Goal: Task Accomplishment & Management: Complete application form

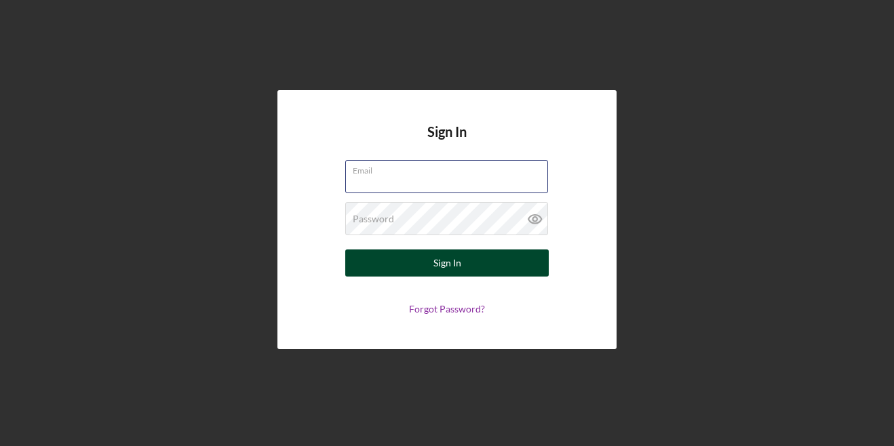
type input "[EMAIL_ADDRESS][DOMAIN_NAME]"
click at [480, 264] on button "Sign In" at bounding box center [447, 263] width 204 height 27
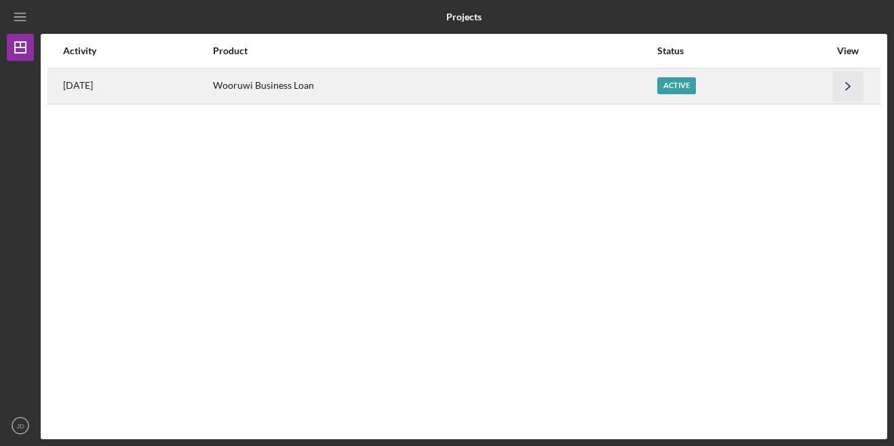
click at [843, 81] on icon "Icon/Navigate" at bounding box center [848, 86] width 31 height 31
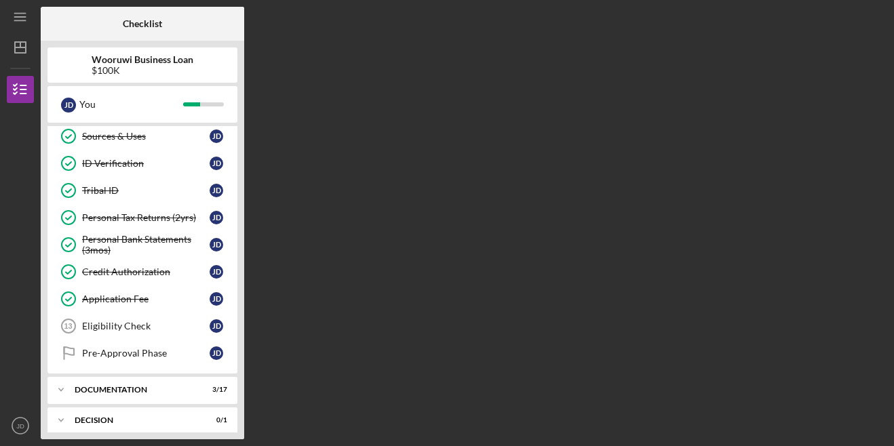
scroll to position [237, 0]
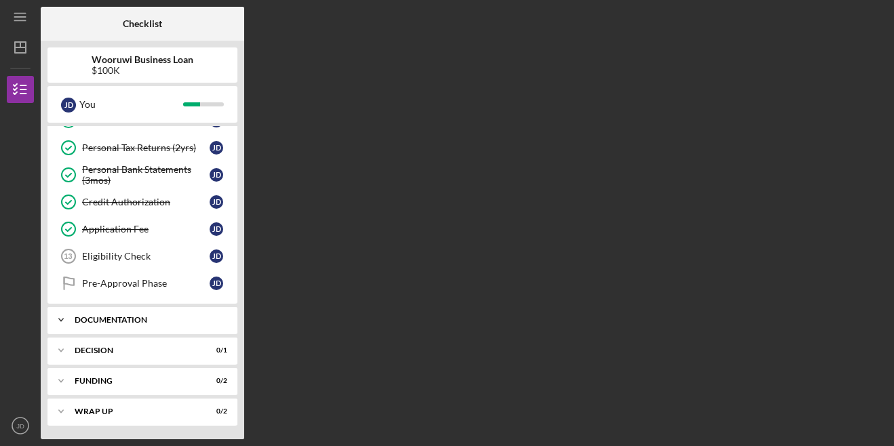
click at [113, 322] on div "Documentation" at bounding box center [148, 320] width 146 height 8
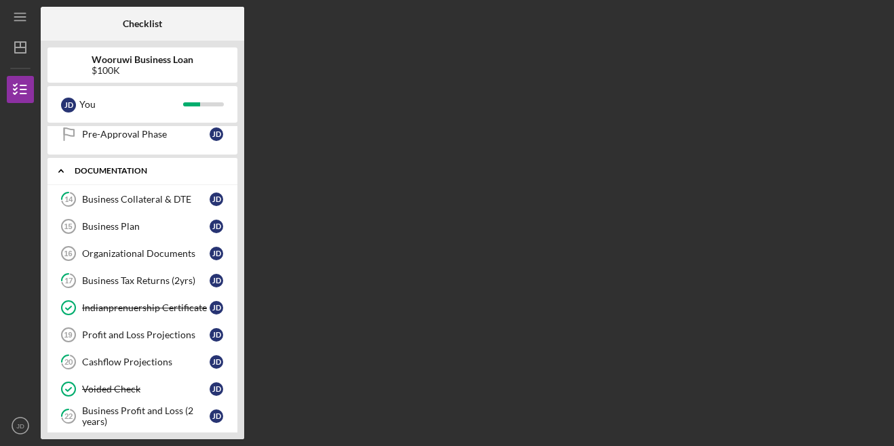
scroll to position [388, 0]
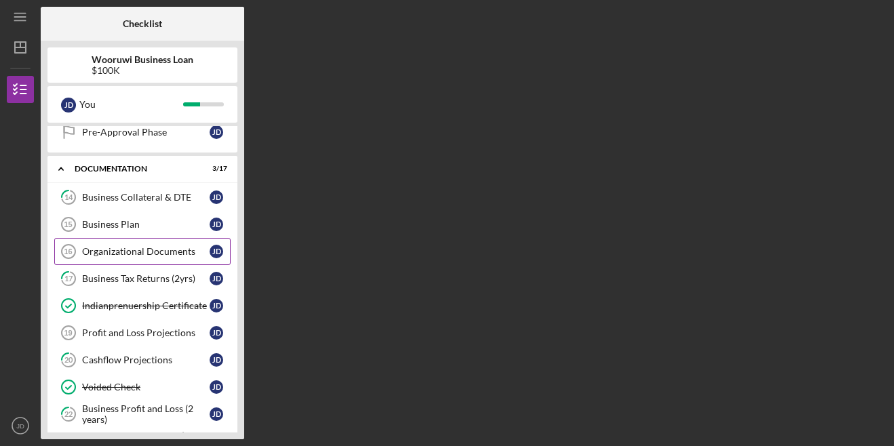
click at [109, 254] on div "Organizational Documents" at bounding box center [146, 251] width 128 height 11
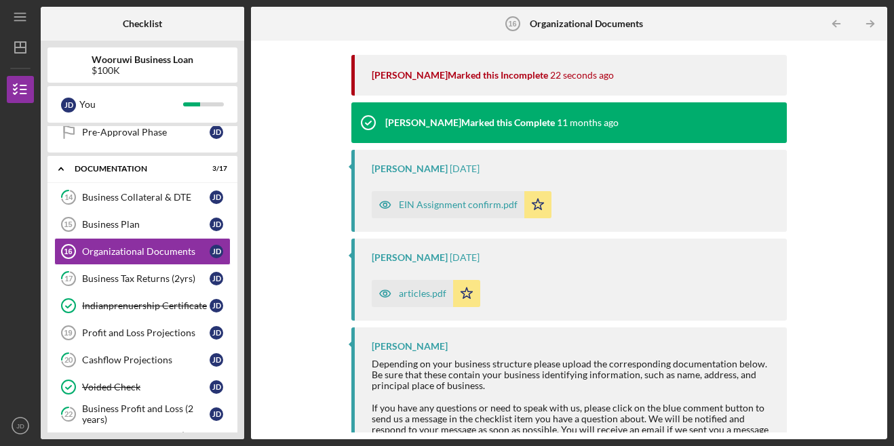
scroll to position [183, 0]
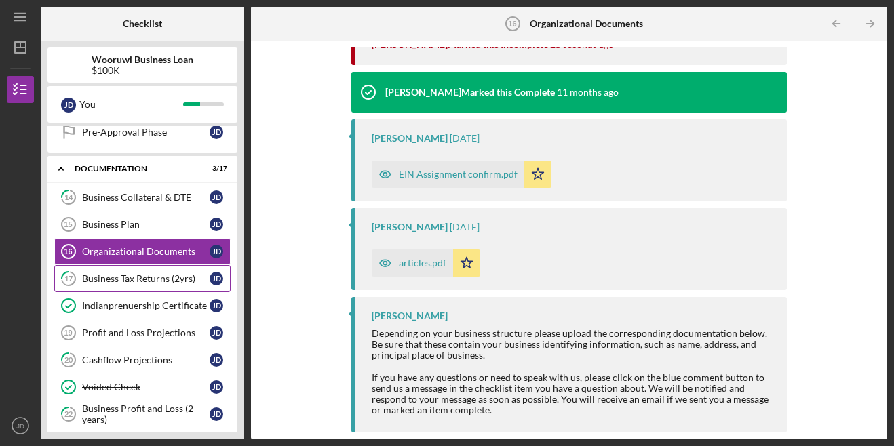
click at [157, 273] on div "Business Tax Returns (2yrs)" at bounding box center [146, 278] width 128 height 11
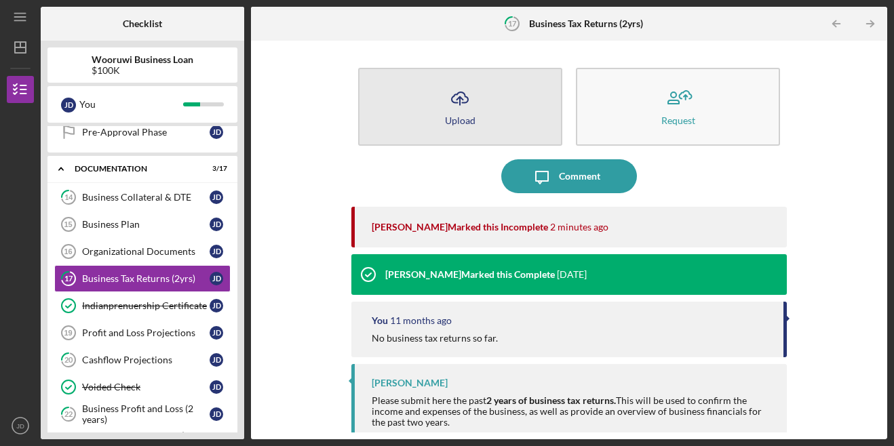
click at [450, 107] on icon "Icon/Upload" at bounding box center [460, 98] width 34 height 34
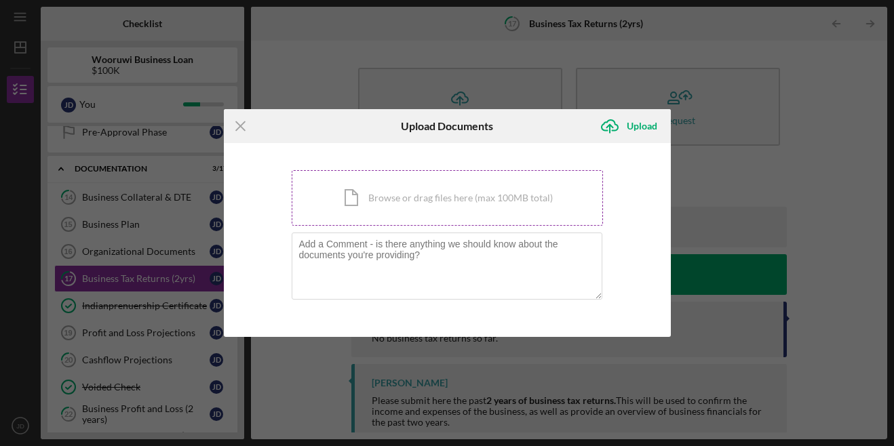
click at [408, 206] on div "Icon/Document Browse or drag files here (max 100MB total) Tap to choose files o…" at bounding box center [447, 198] width 311 height 56
click at [242, 121] on icon "Icon/Menu Close" at bounding box center [241, 126] width 34 height 34
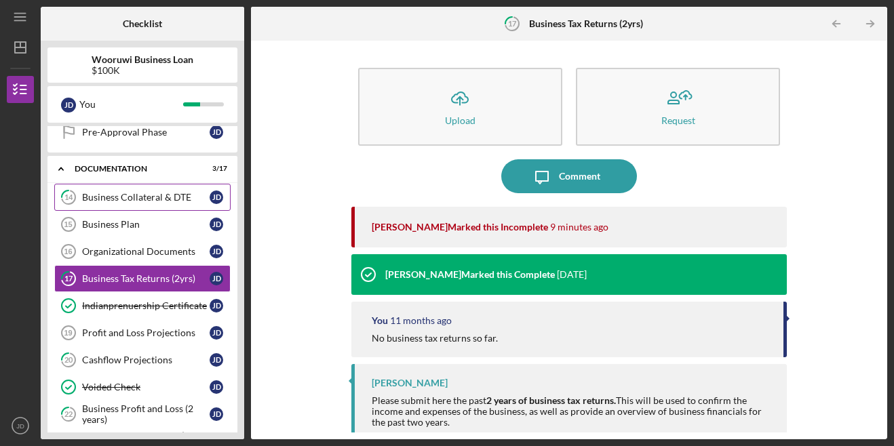
click at [145, 196] on div "Business Collateral & DTE" at bounding box center [146, 197] width 128 height 11
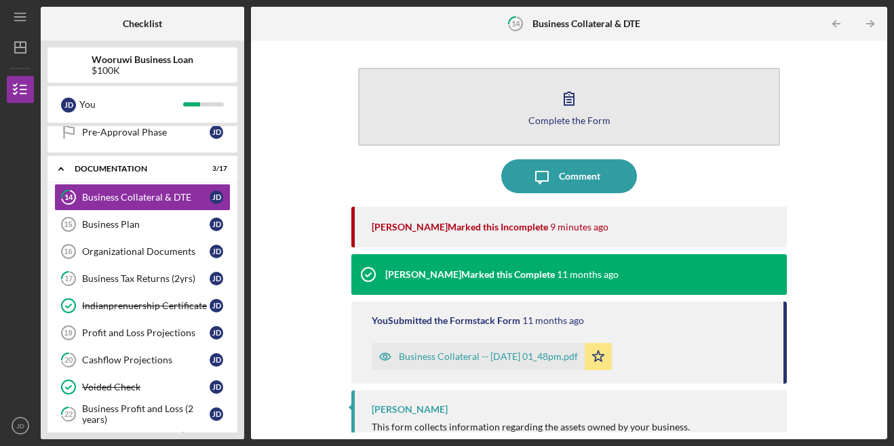
click at [568, 90] on icon "button" at bounding box center [569, 98] width 34 height 34
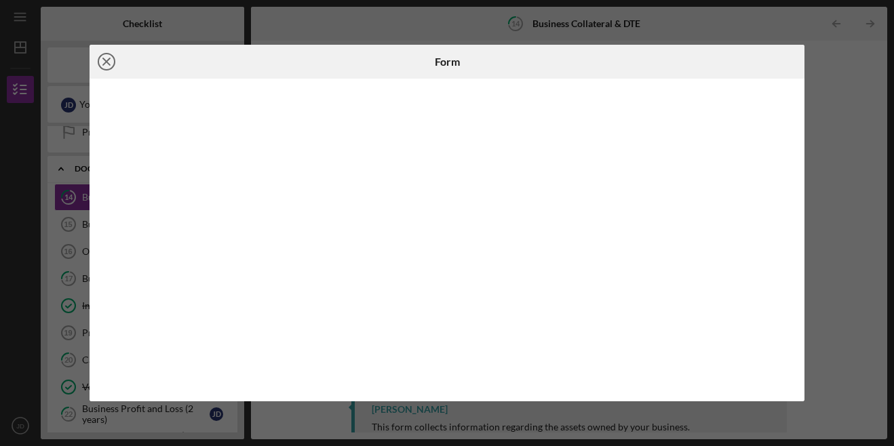
click at [111, 62] on icon "Icon/Close" at bounding box center [107, 62] width 34 height 34
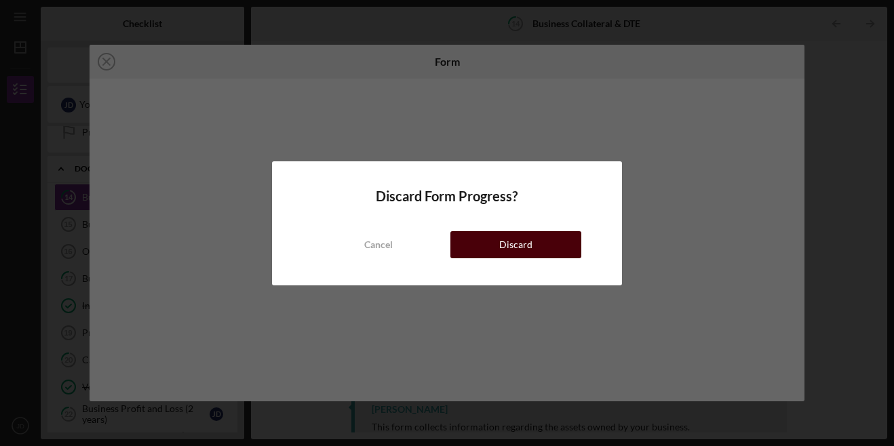
click at [556, 251] on button "Discard" at bounding box center [516, 244] width 131 height 27
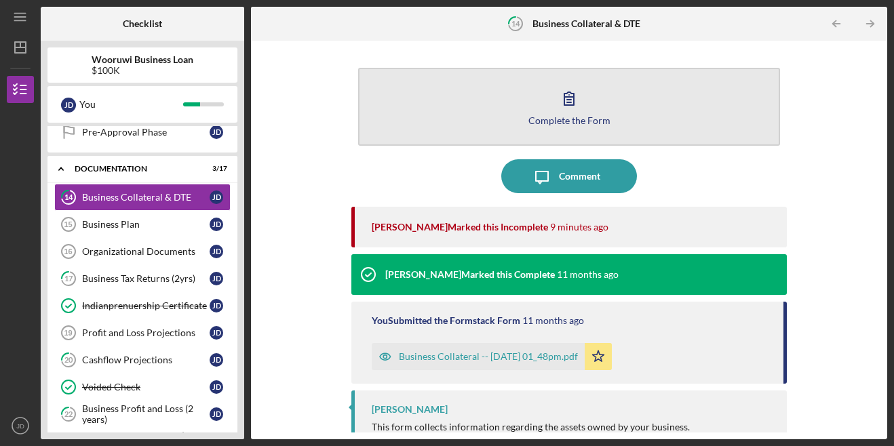
click at [605, 88] on button "Complete the Form Form" at bounding box center [569, 107] width 423 height 78
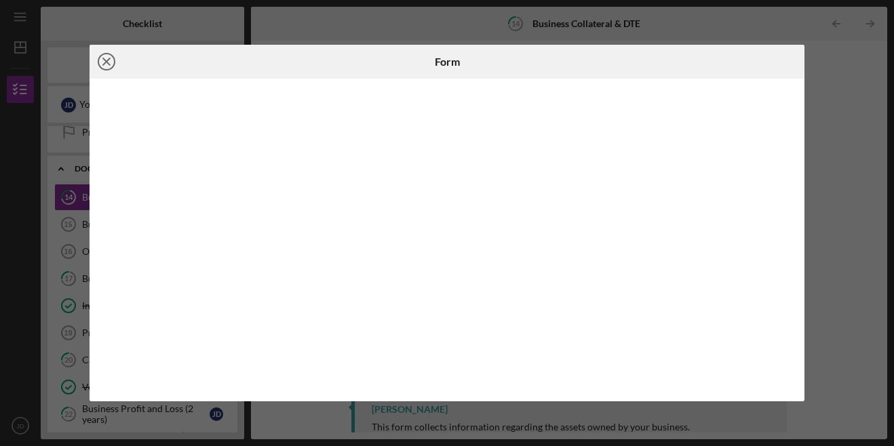
click at [109, 58] on icon "Icon/Close" at bounding box center [107, 62] width 34 height 34
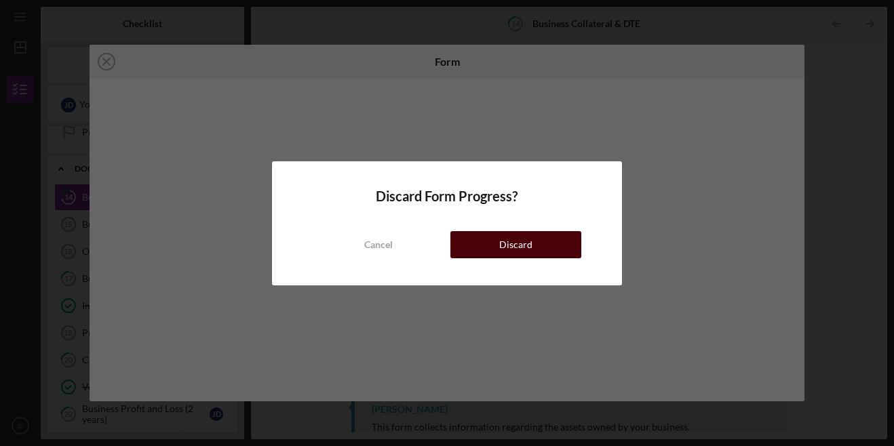
click at [531, 245] on div "Discard" at bounding box center [515, 244] width 33 height 27
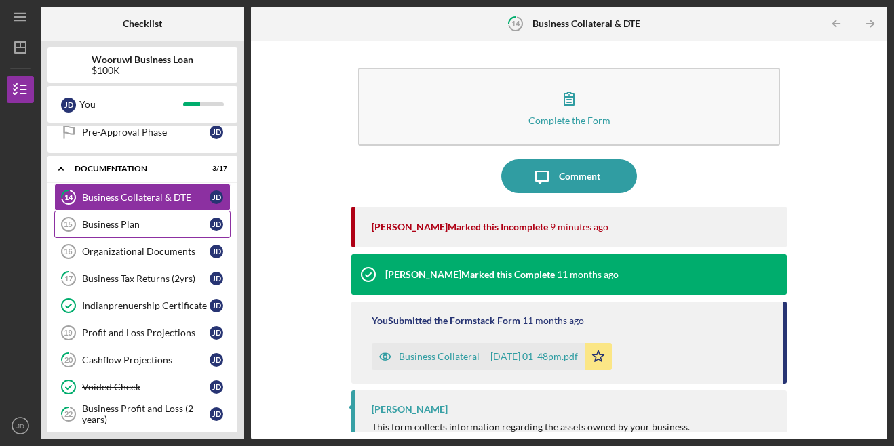
click at [153, 230] on div "Business Plan" at bounding box center [146, 224] width 128 height 11
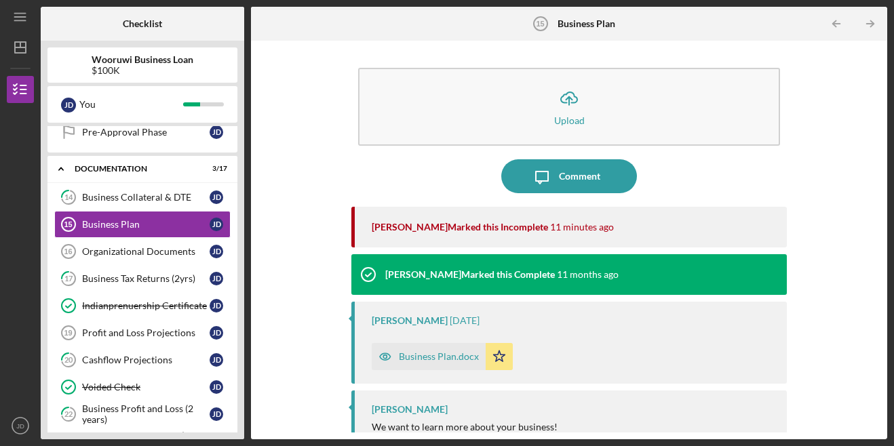
scroll to position [104, 0]
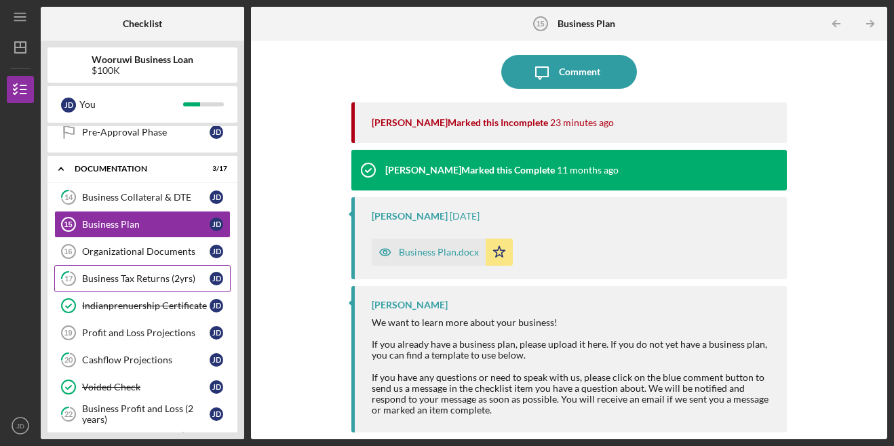
click at [130, 281] on div "Business Tax Returns (2yrs)" at bounding box center [146, 278] width 128 height 11
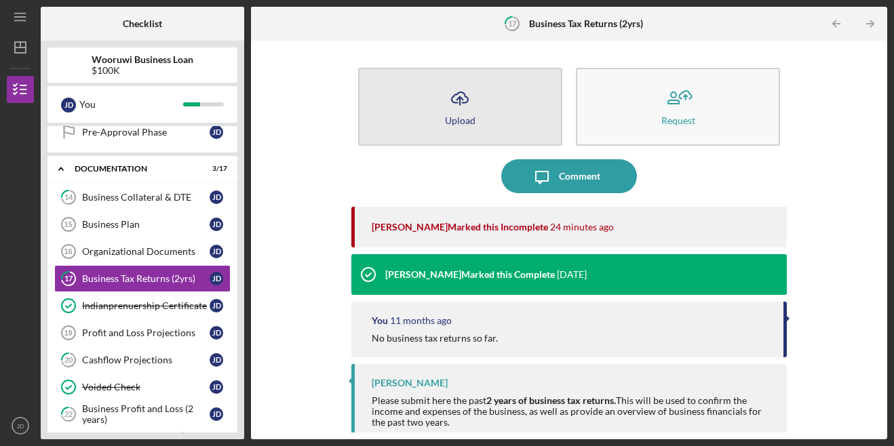
click at [453, 128] on button "Icon/Upload Upload" at bounding box center [460, 107] width 204 height 78
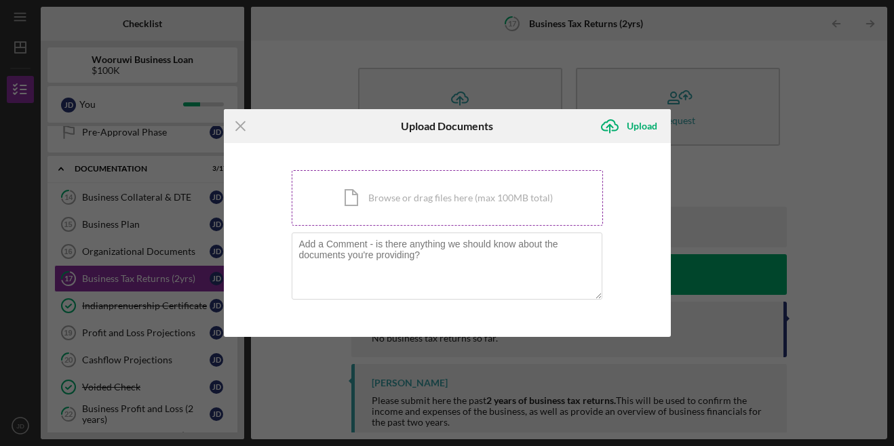
click at [389, 216] on div "Icon/Document Browse or drag files here (max 100MB total) Tap to choose files o…" at bounding box center [447, 198] width 311 height 56
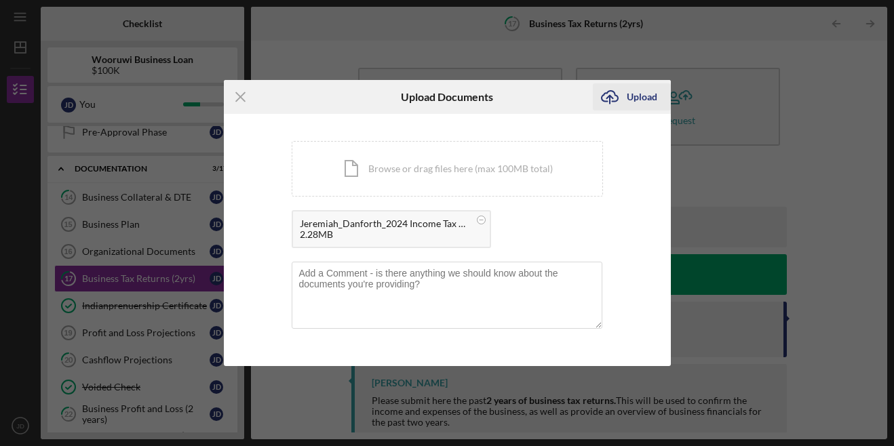
click at [620, 87] on icon "Icon/Upload" at bounding box center [610, 97] width 34 height 34
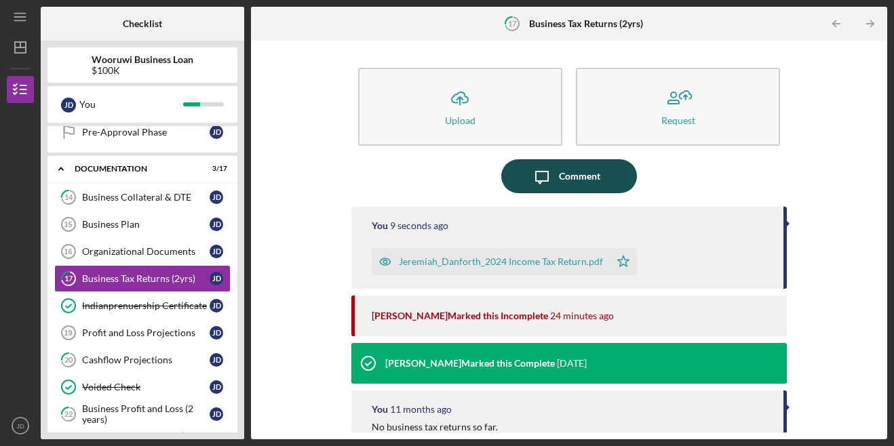
click at [605, 187] on button "Icon/Message Comment" at bounding box center [569, 176] width 136 height 34
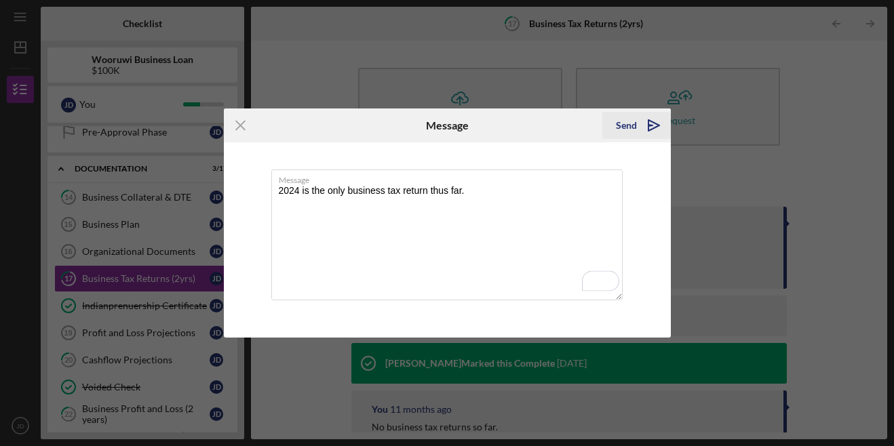
type textarea "2024 is the only business tax return thus far."
click at [632, 126] on div "Send" at bounding box center [626, 125] width 21 height 27
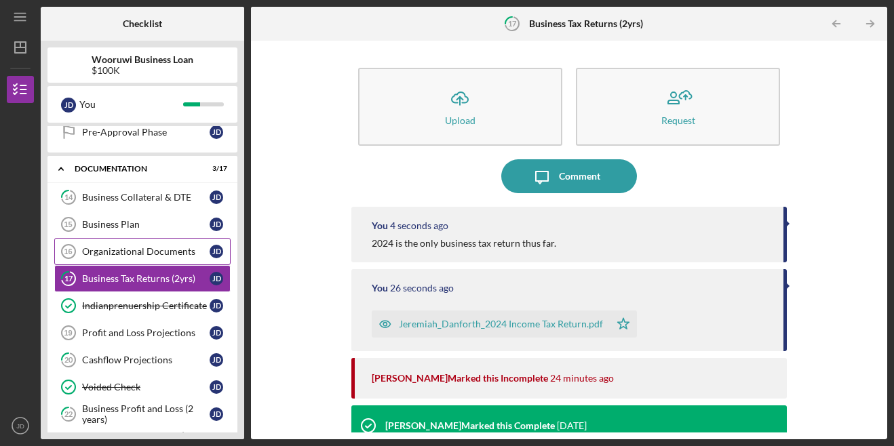
click at [126, 247] on div "Organizational Documents" at bounding box center [146, 251] width 128 height 11
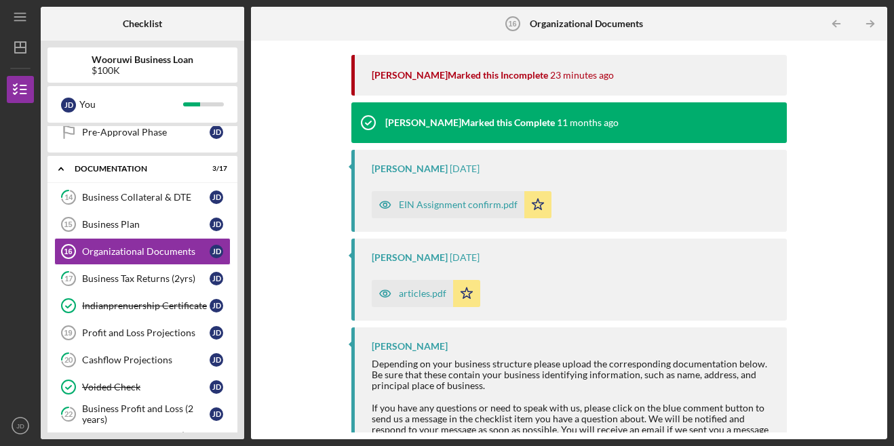
scroll to position [183, 0]
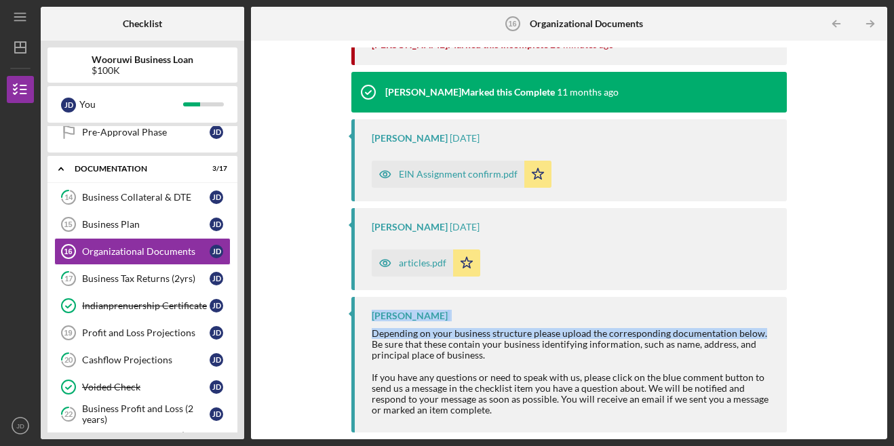
drag, startPoint x: 882, startPoint y: 336, endPoint x: 881, endPoint y: 263, distance: 72.6
click at [881, 263] on div "Icon/Upload Upload Request Icon/Message Comment [PERSON_NAME] Marked this Incom…" at bounding box center [569, 240] width 636 height 399
drag, startPoint x: 881, startPoint y: 263, endPoint x: 854, endPoint y: 268, distance: 27.6
click at [854, 268] on div "Icon/Upload Upload Request Icon/Message Comment [PERSON_NAME] Marked this Incom…" at bounding box center [569, 239] width 623 height 385
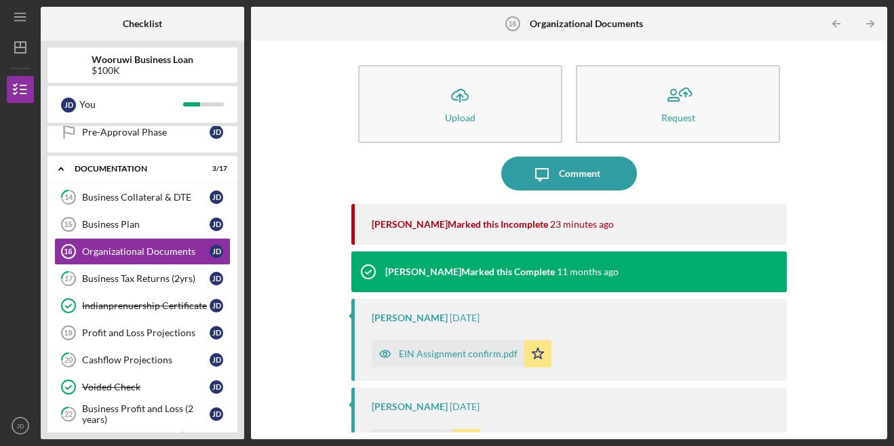
scroll to position [0, 0]
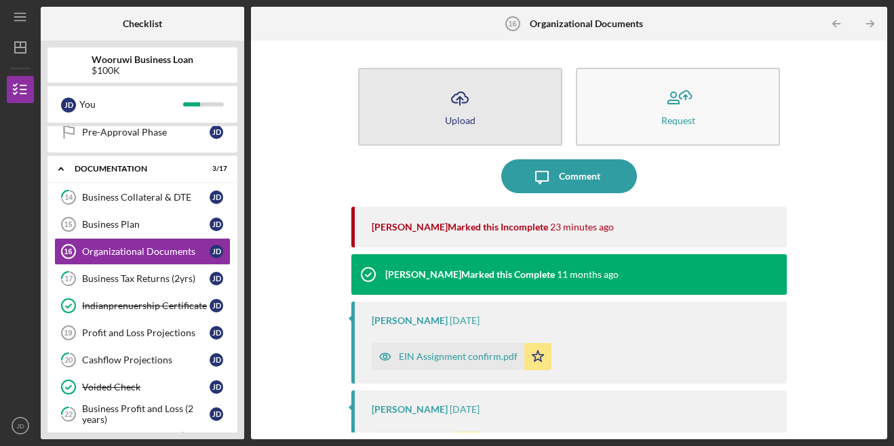
click at [503, 117] on button "Icon/Upload Upload" at bounding box center [460, 107] width 204 height 78
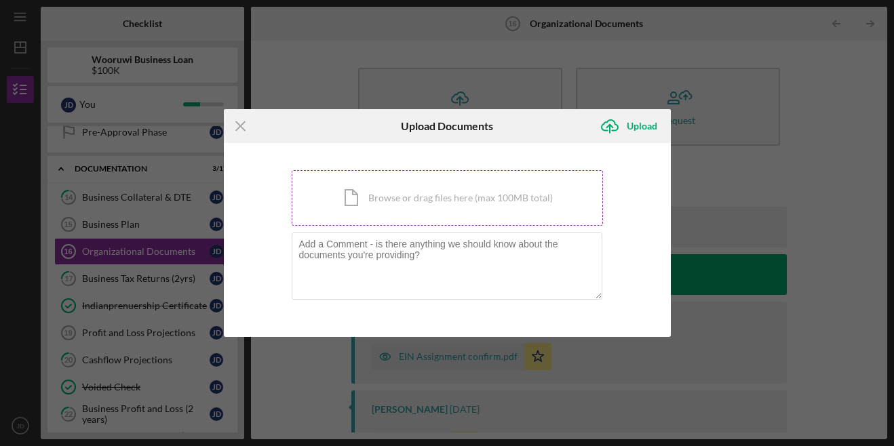
click at [346, 191] on div "Icon/Document Browse or drag files here (max 100MB total) Tap to choose files o…" at bounding box center [447, 198] width 311 height 56
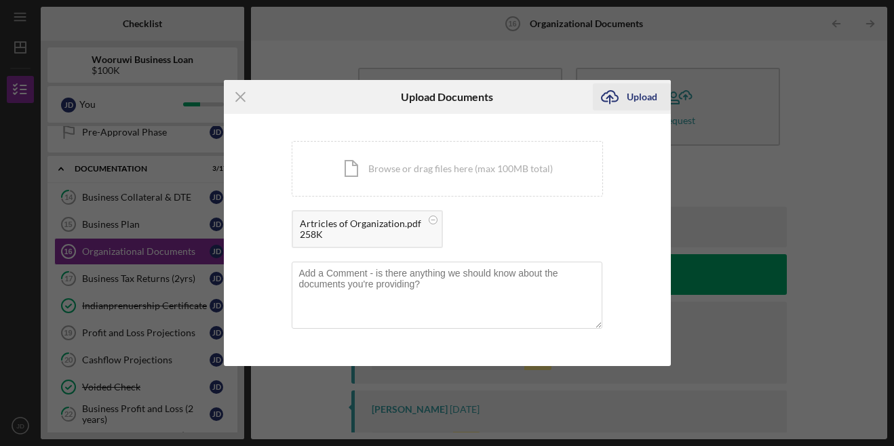
click at [633, 94] on div "Upload" at bounding box center [642, 96] width 31 height 27
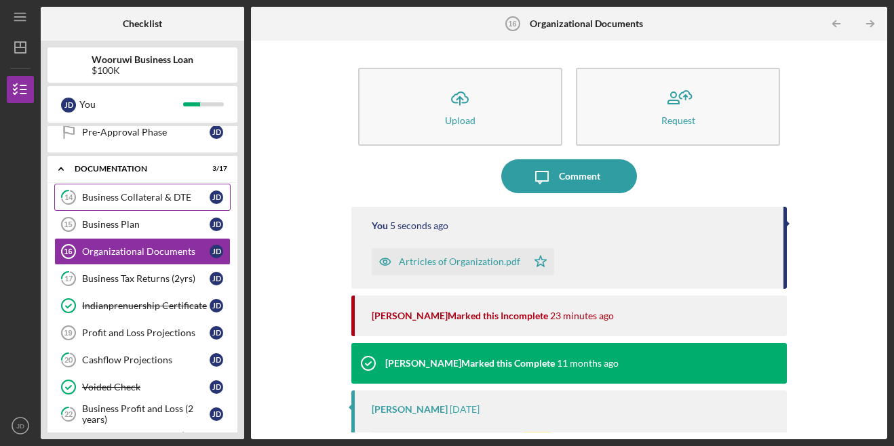
click at [131, 198] on div "Business Collateral & DTE" at bounding box center [146, 197] width 128 height 11
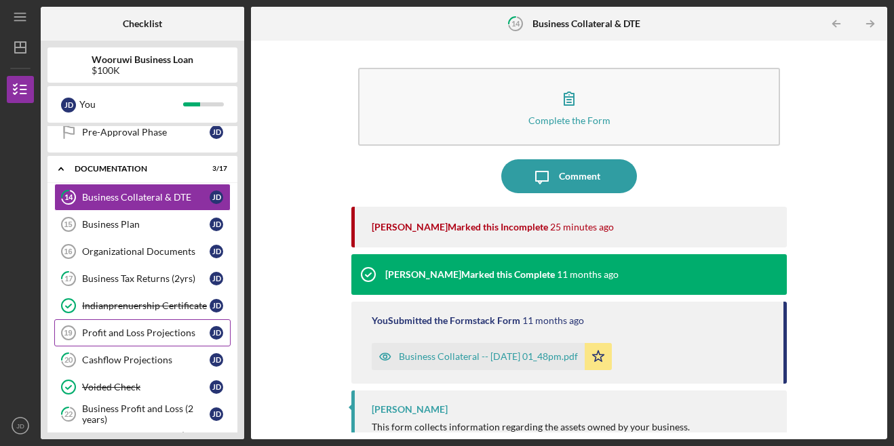
click at [113, 332] on div "Profit and Loss Projections" at bounding box center [146, 333] width 128 height 11
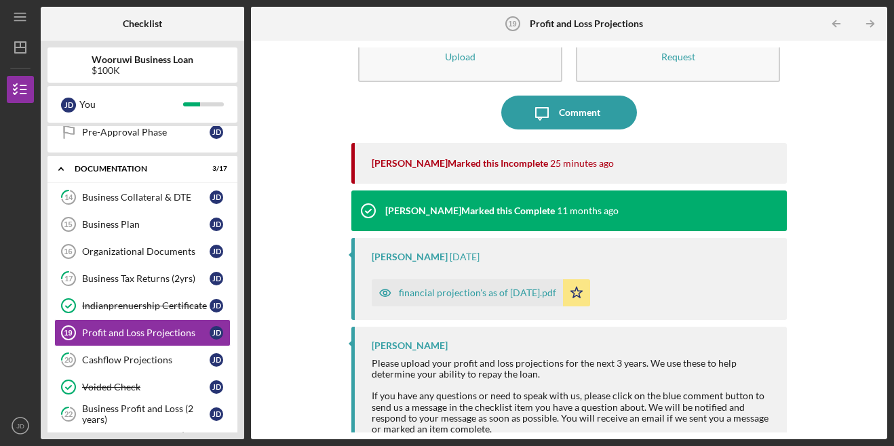
scroll to position [83, 0]
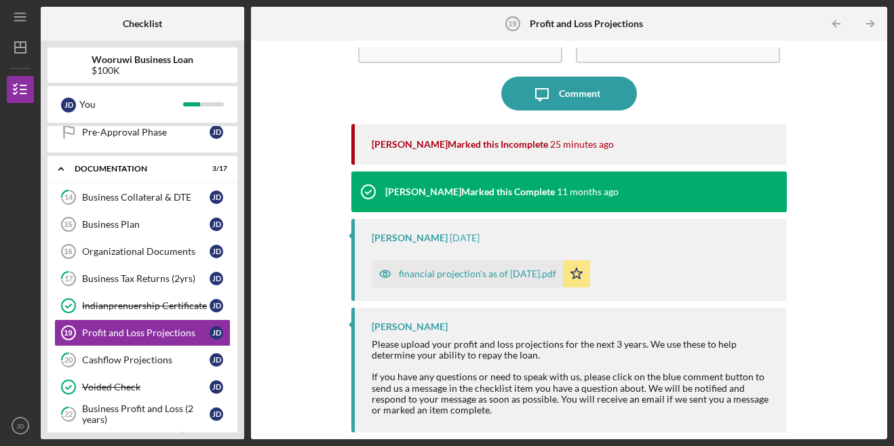
click at [524, 278] on div "financial projection's as of [DATE].pdf" at bounding box center [477, 274] width 157 height 11
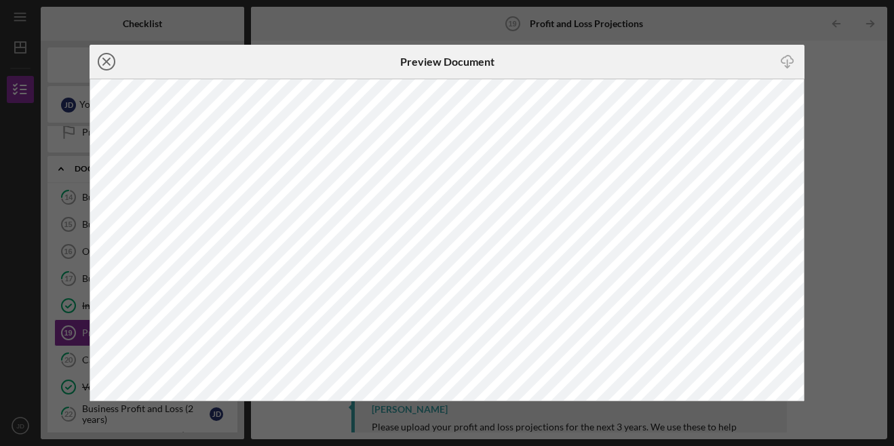
click at [107, 60] on icon "Icon/Close" at bounding box center [107, 62] width 34 height 34
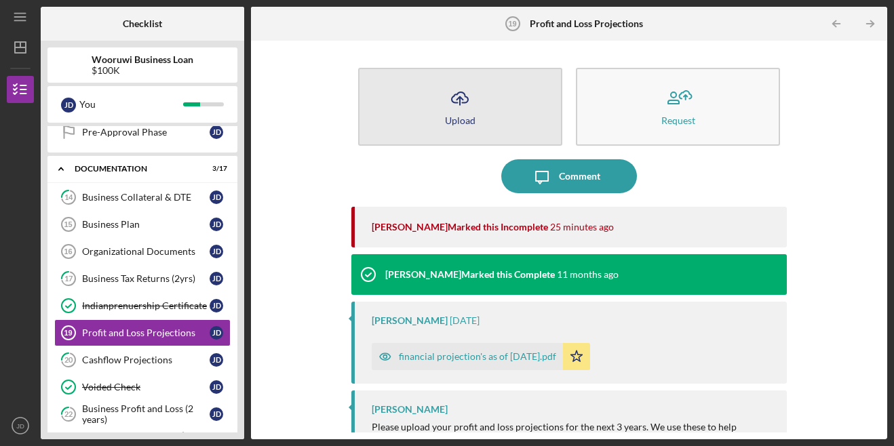
click at [502, 100] on button "Icon/Upload Upload" at bounding box center [460, 107] width 204 height 78
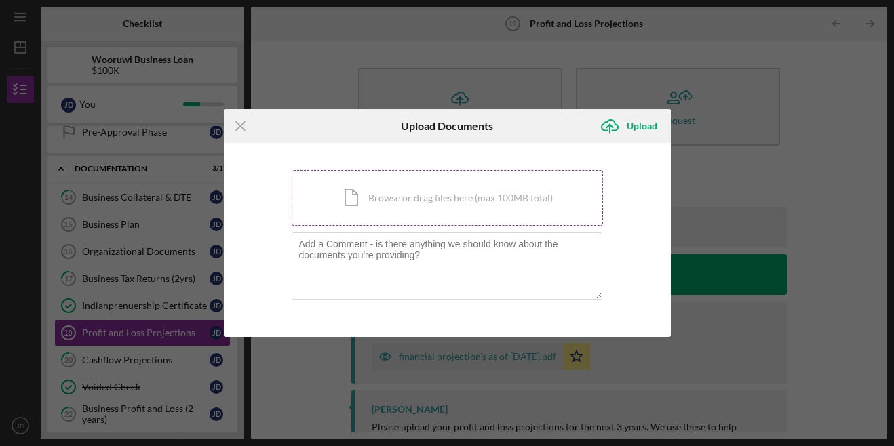
click at [413, 195] on div "Icon/Document Browse or drag files here (max 100MB total) Tap to choose files o…" at bounding box center [447, 198] width 311 height 56
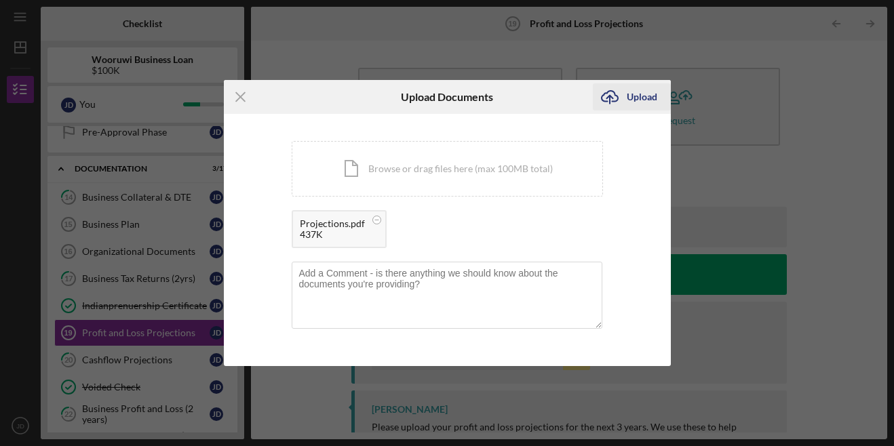
click at [642, 90] on div "Upload" at bounding box center [642, 96] width 31 height 27
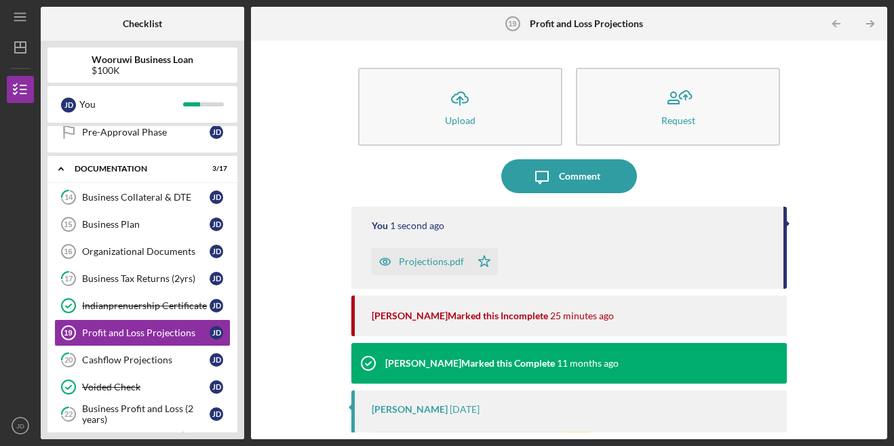
click at [430, 263] on div "Projections.pdf" at bounding box center [431, 261] width 65 height 11
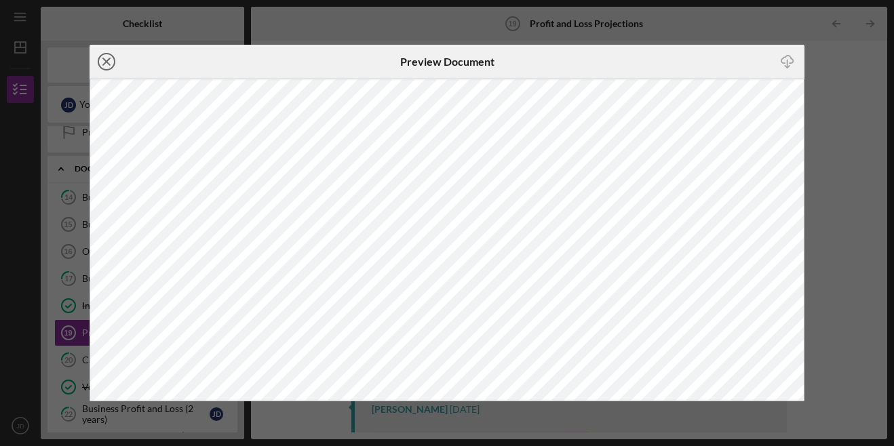
click at [98, 58] on icon "Icon/Close" at bounding box center [107, 62] width 34 height 34
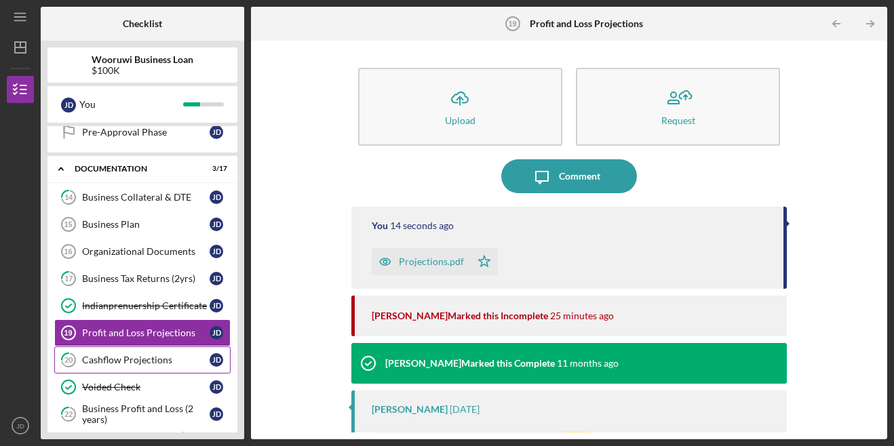
click at [150, 356] on div "Cashflow Projections" at bounding box center [146, 360] width 128 height 11
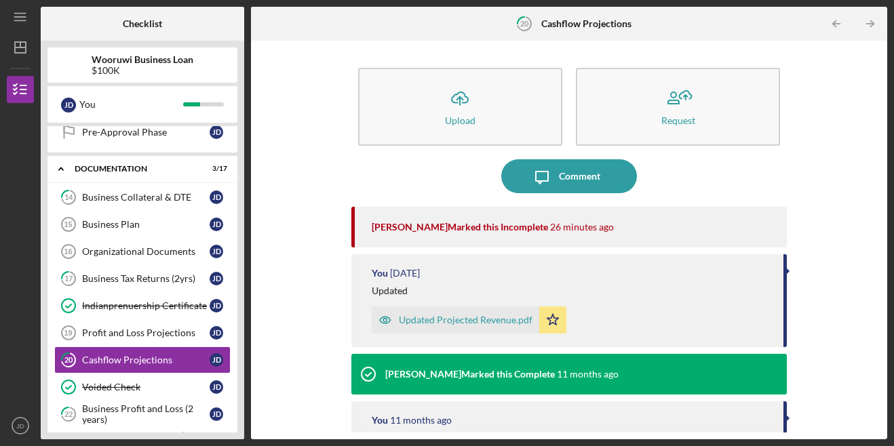
drag, startPoint x: 876, startPoint y: 245, endPoint x: 879, endPoint y: 273, distance: 28.0
click at [879, 273] on div "Icon/Upload Upload Request Icon/Message Comment [PERSON_NAME] Marked this Incom…" at bounding box center [569, 239] width 623 height 385
drag, startPoint x: 879, startPoint y: 273, endPoint x: 845, endPoint y: 285, distance: 36.1
click at [845, 285] on div "Icon/Upload Upload Request Icon/Message Comment [PERSON_NAME] Marked this Incom…" at bounding box center [569, 239] width 623 height 385
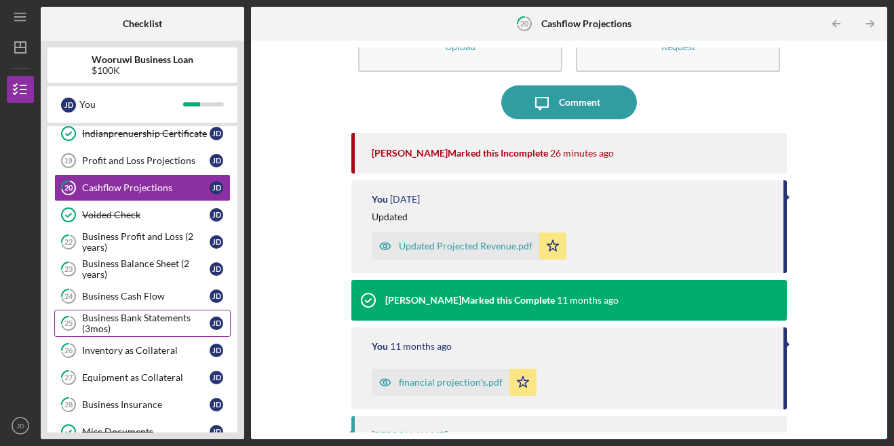
scroll to position [578, 0]
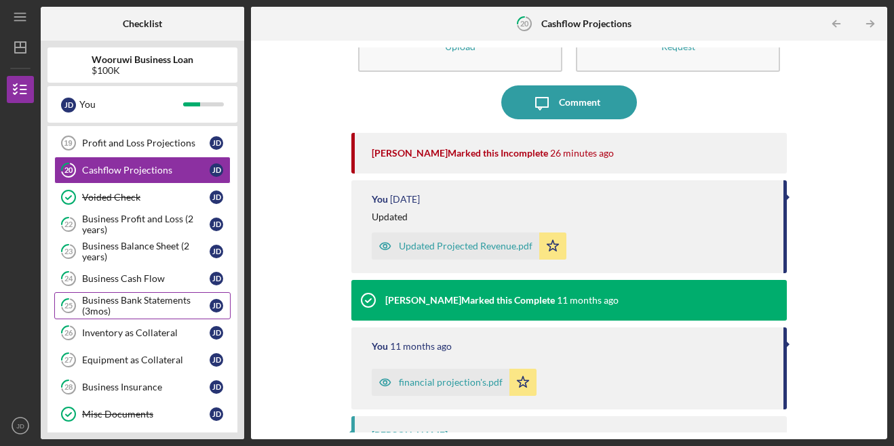
click at [128, 308] on div "Business Bank Statements (3mos)" at bounding box center [146, 306] width 128 height 22
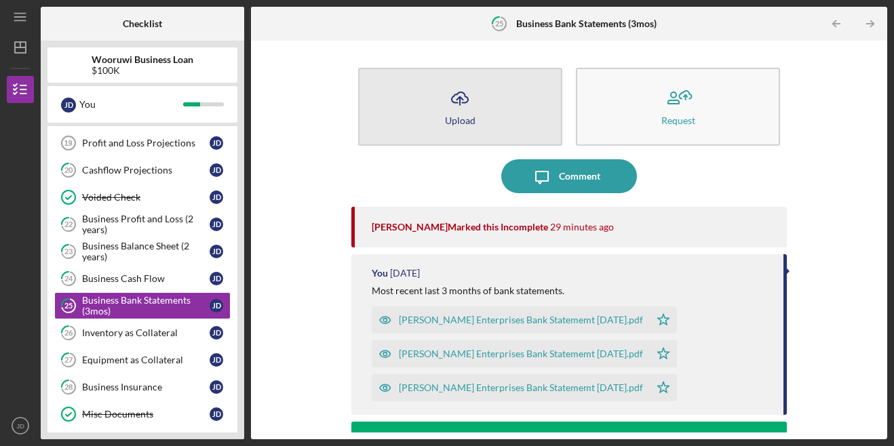
click at [482, 115] on button "Icon/Upload Upload" at bounding box center [460, 107] width 204 height 78
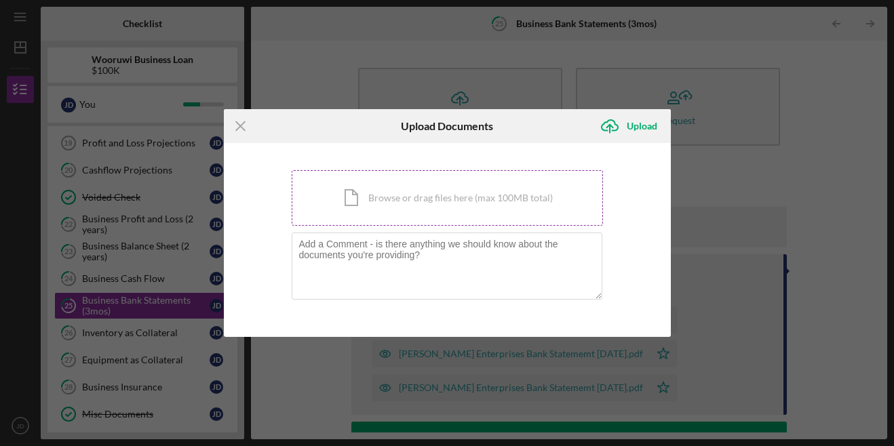
click at [443, 181] on div "Icon/Document Browse or drag files here (max 100MB total) Tap to choose files o…" at bounding box center [447, 198] width 311 height 56
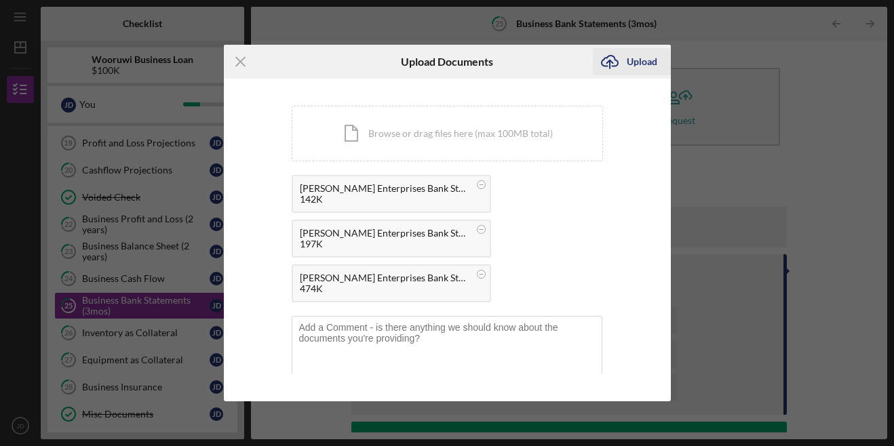
click at [653, 63] on div "Upload" at bounding box center [642, 61] width 31 height 27
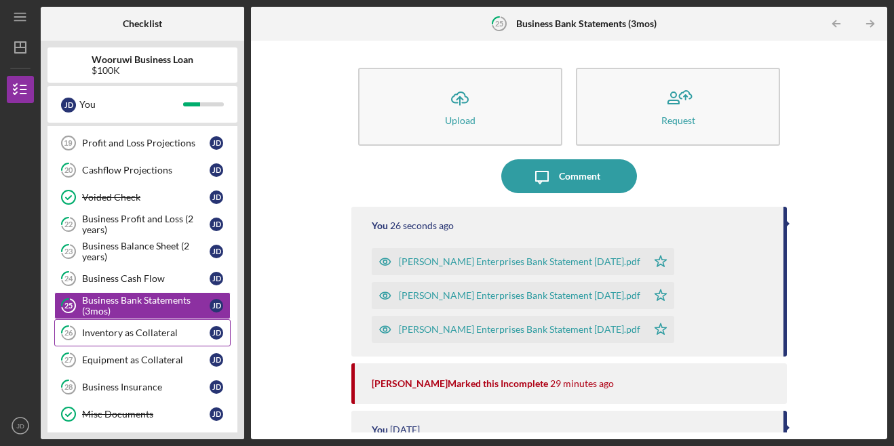
click at [151, 331] on div "Inventory as Collateral" at bounding box center [146, 333] width 128 height 11
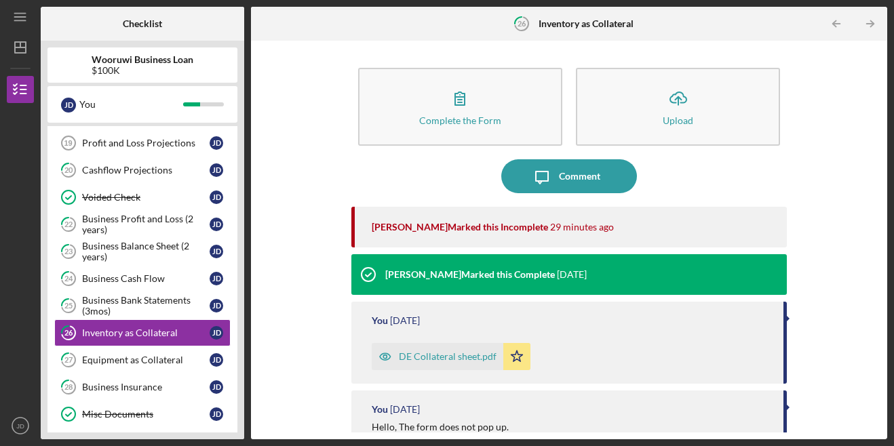
click at [461, 351] on div "DE Collateral sheet.pdf" at bounding box center [438, 356] width 132 height 27
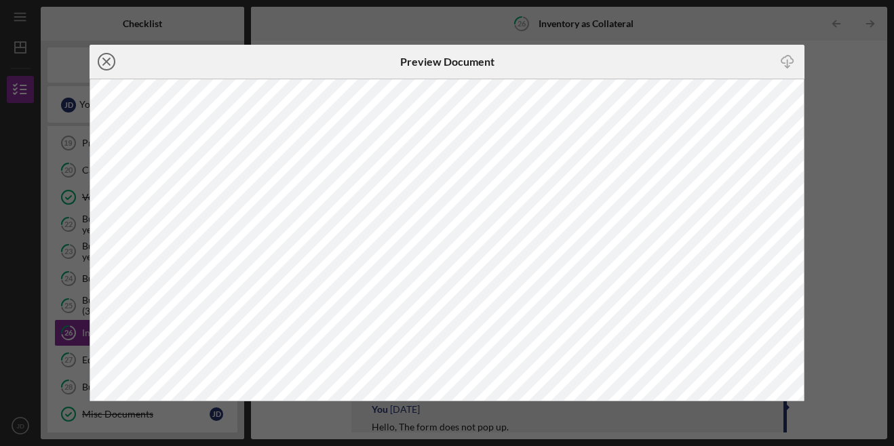
click at [106, 66] on icon "Icon/Close" at bounding box center [107, 62] width 34 height 34
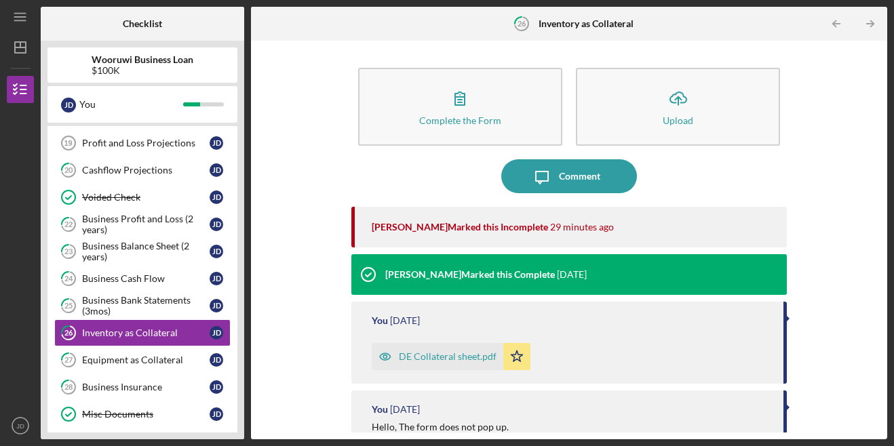
drag, startPoint x: 876, startPoint y: 234, endPoint x: 885, endPoint y: 294, distance: 60.5
click at [885, 294] on div "Complete the Form Form Icon/Upload Upload Icon/Message Comment [PERSON_NAME] Ma…" at bounding box center [569, 240] width 636 height 399
drag, startPoint x: 885, startPoint y: 294, endPoint x: 812, endPoint y: 307, distance: 75.1
click at [812, 307] on div "Complete the Form Form Icon/Upload Upload Icon/Message Comment [PERSON_NAME] Ma…" at bounding box center [569, 239] width 623 height 385
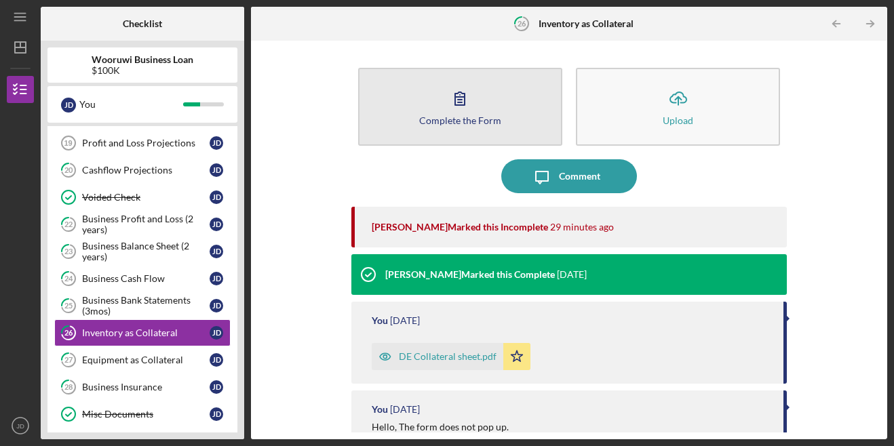
click at [459, 117] on div "Complete the Form" at bounding box center [460, 120] width 82 height 10
click at [466, 94] on icon "button" at bounding box center [460, 98] width 34 height 34
click at [466, 100] on icon "button" at bounding box center [460, 98] width 34 height 34
click at [478, 117] on div "Complete the Form" at bounding box center [460, 120] width 82 height 10
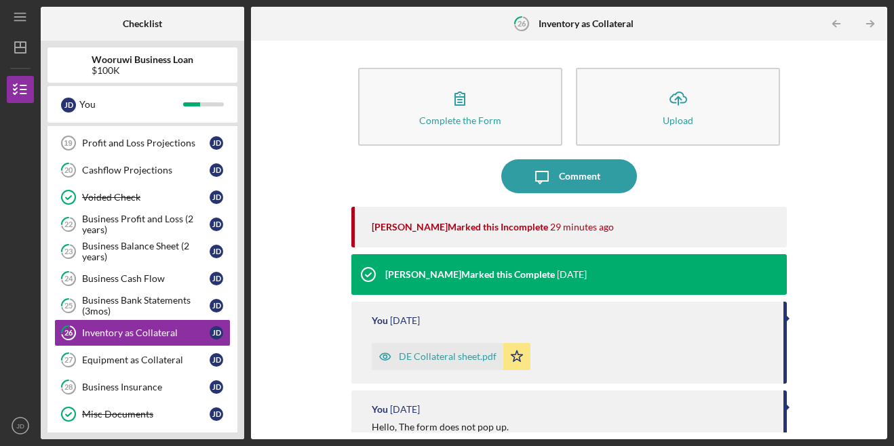
click at [273, 144] on div "Complete the Form Form Icon/Upload Upload Icon/Message Comment [PERSON_NAME] Ma…" at bounding box center [569, 239] width 623 height 385
click at [164, 361] on div "Equipment as Collateral" at bounding box center [146, 360] width 128 height 11
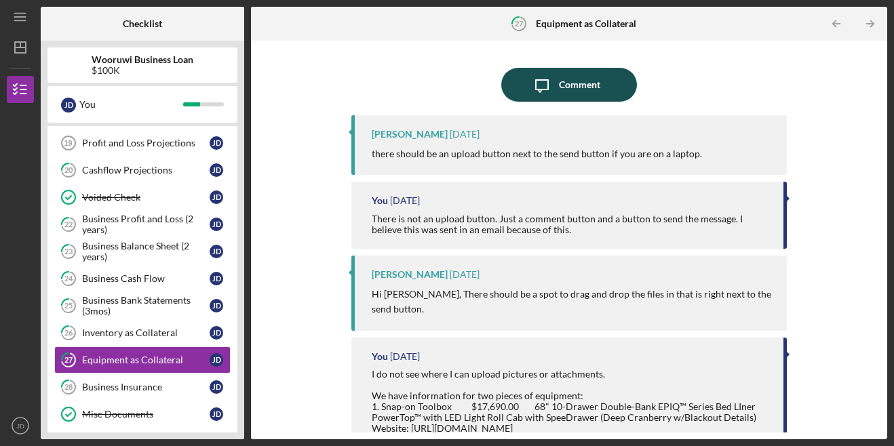
click at [614, 86] on button "Icon/Message Comment" at bounding box center [569, 85] width 136 height 34
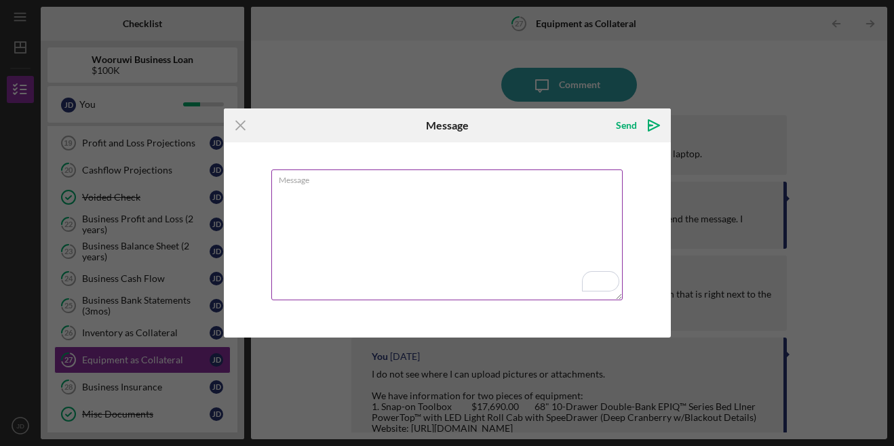
click at [423, 223] on textarea "Message" at bounding box center [446, 235] width 351 height 131
click at [241, 123] on icon "Icon/Menu Close" at bounding box center [241, 126] width 34 height 34
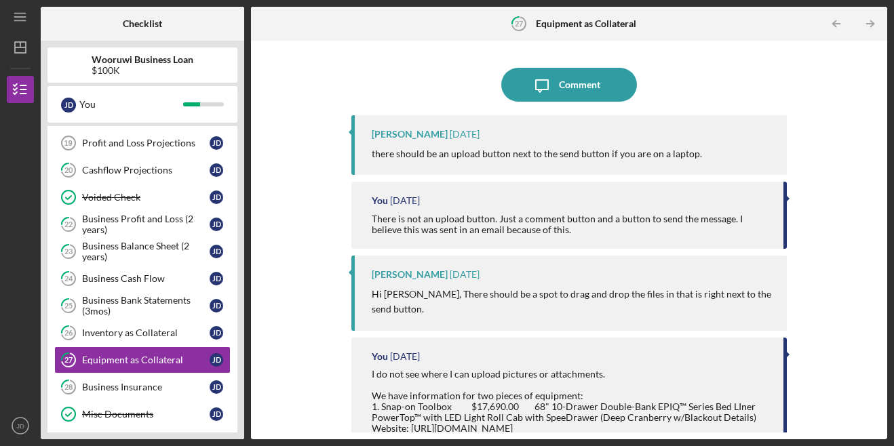
scroll to position [147, 0]
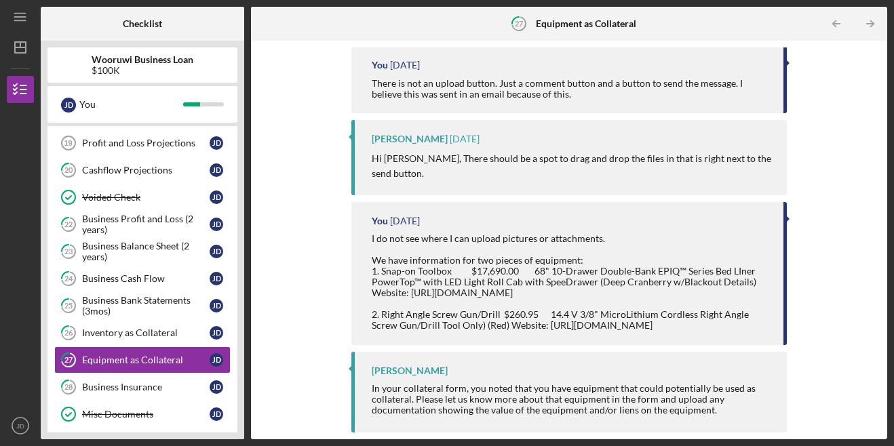
click at [611, 397] on div "In your collateral form, you noted that you have equipment that could potential…" at bounding box center [573, 399] width 402 height 33
drag, startPoint x: 876, startPoint y: 194, endPoint x: 856, endPoint y: 62, distance: 133.9
click at [856, 62] on div "Icon/Message Comment [PERSON_NAME] [DATE] there should be an upload button next…" at bounding box center [569, 239] width 623 height 385
drag, startPoint x: 856, startPoint y: 62, endPoint x: 846, endPoint y: 122, distance: 61.1
click at [846, 122] on div "Icon/Message Comment [PERSON_NAME] [DATE] there should be an upload button next…" at bounding box center [569, 239] width 623 height 385
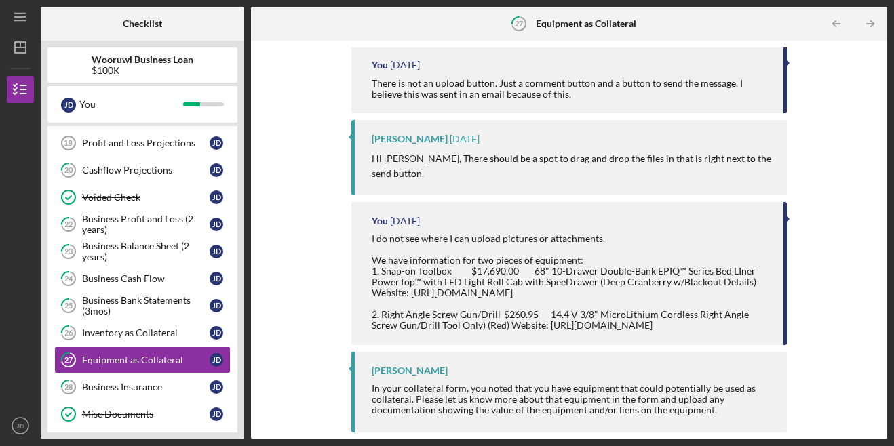
scroll to position [0, 0]
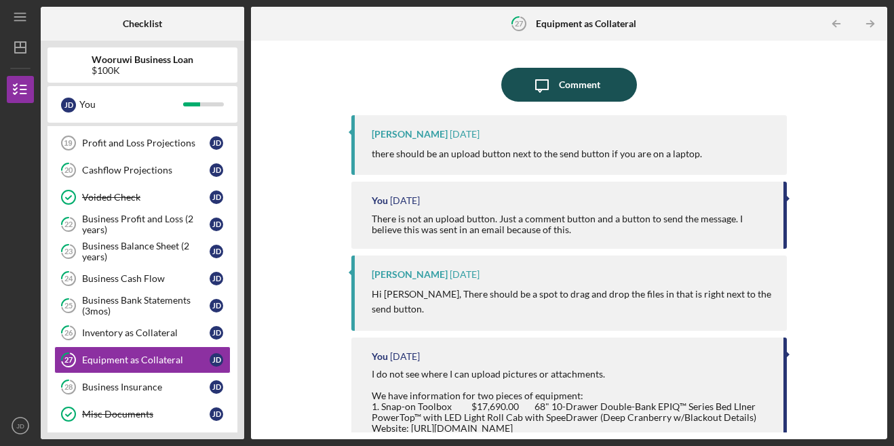
click at [546, 75] on icon "Icon/Message" at bounding box center [542, 85] width 34 height 34
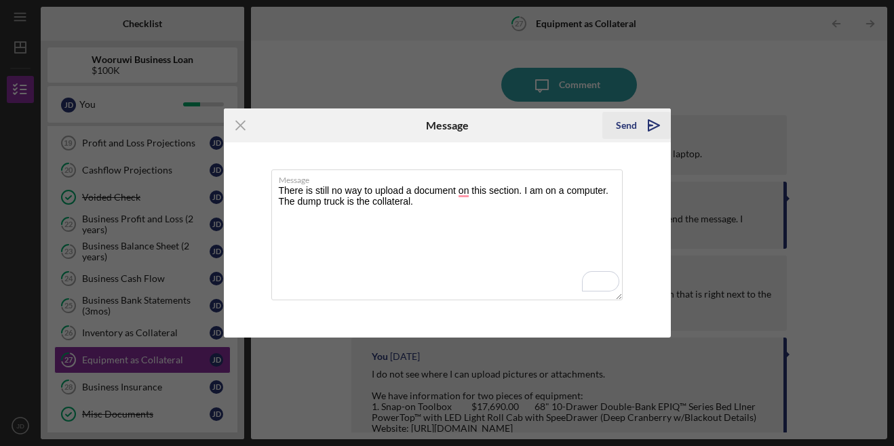
type textarea "There is still no way to upload a document on this section. I am on a computer.…"
click at [632, 124] on div "Send" at bounding box center [626, 125] width 21 height 27
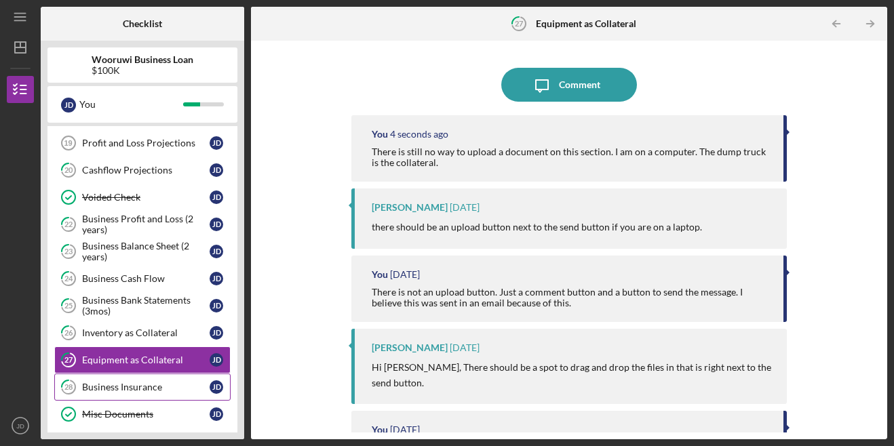
click at [132, 393] on div "Business Insurance" at bounding box center [146, 387] width 128 height 11
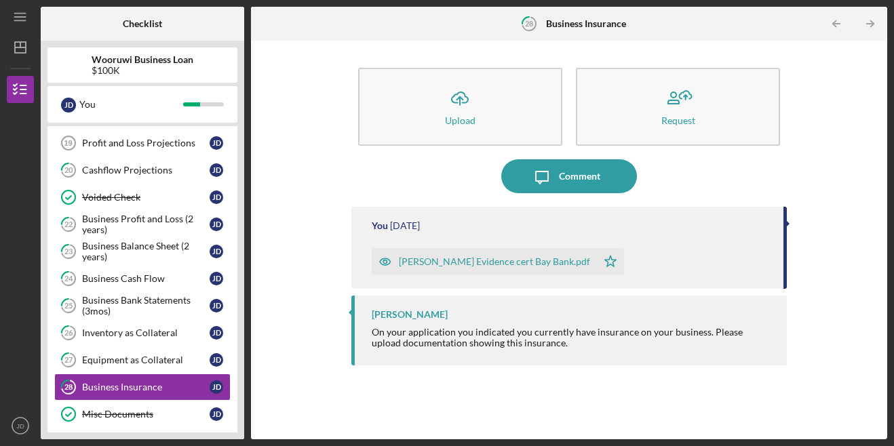
click at [477, 263] on div "[PERSON_NAME] Evidence cert Bay Bank.pdf" at bounding box center [494, 261] width 191 height 11
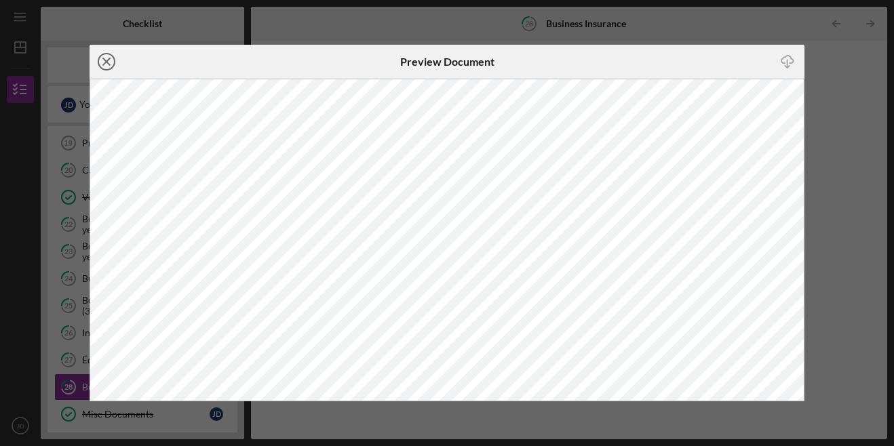
click at [102, 61] on icon "Icon/Close" at bounding box center [107, 62] width 34 height 34
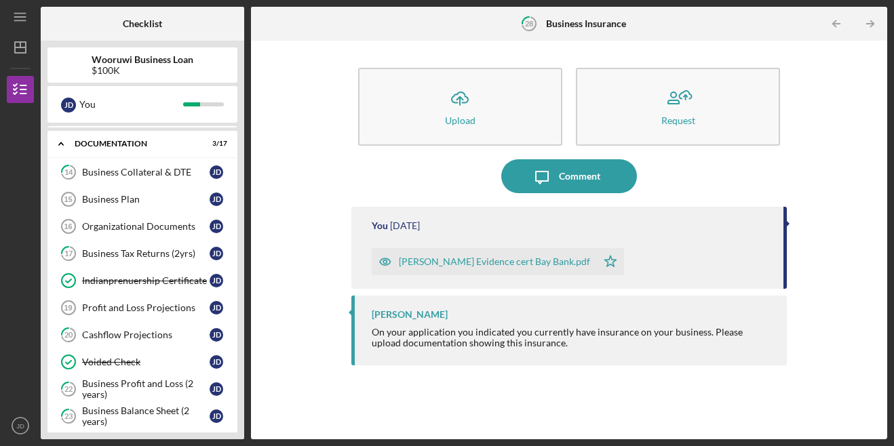
scroll to position [417, 0]
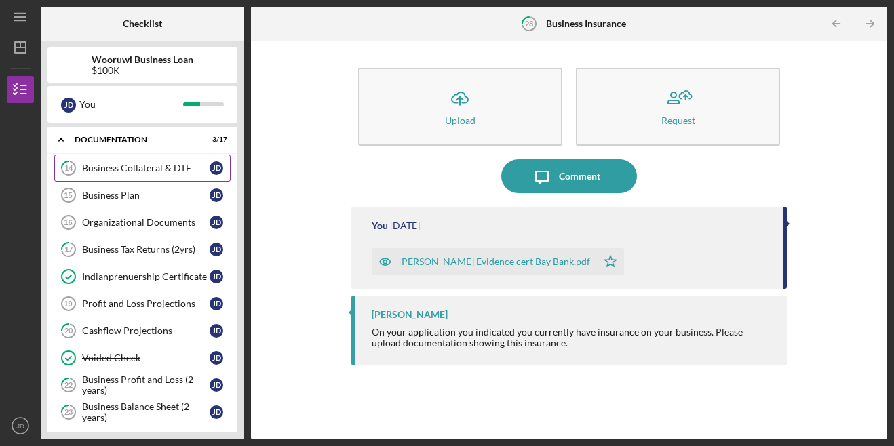
click at [130, 172] on div "Business Collateral & DTE" at bounding box center [146, 168] width 128 height 11
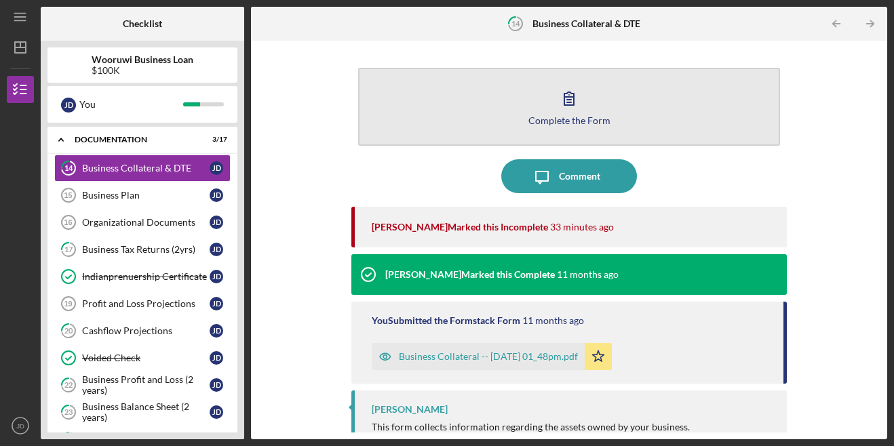
click at [634, 111] on button "Complete the Form Form" at bounding box center [569, 107] width 423 height 78
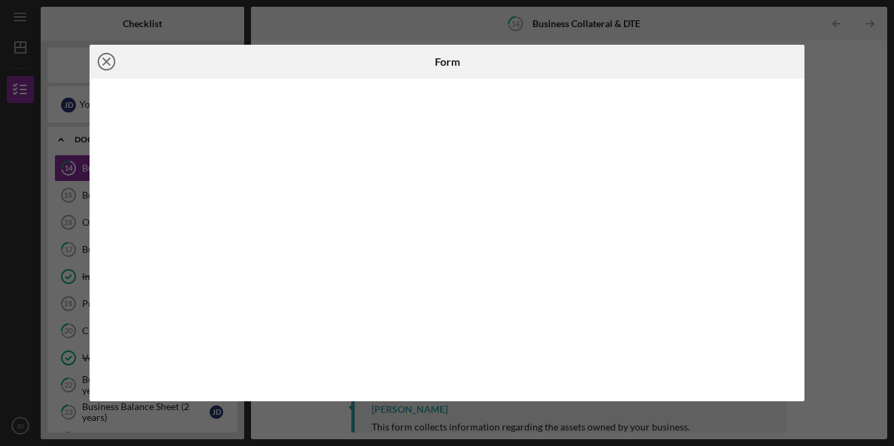
click at [116, 60] on icon "Icon/Close" at bounding box center [107, 62] width 34 height 34
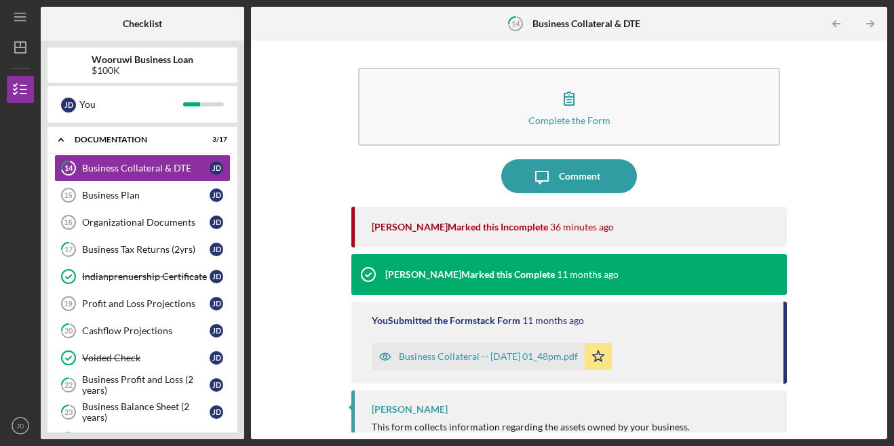
click at [493, 356] on div "Business Collateral -- [DATE] 01_48pm.pdf" at bounding box center [488, 356] width 179 height 11
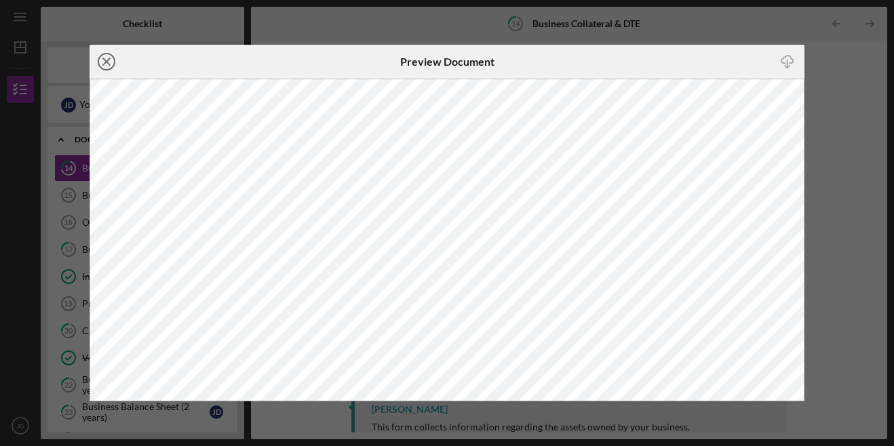
click at [109, 65] on icon "Icon/Close" at bounding box center [107, 62] width 34 height 34
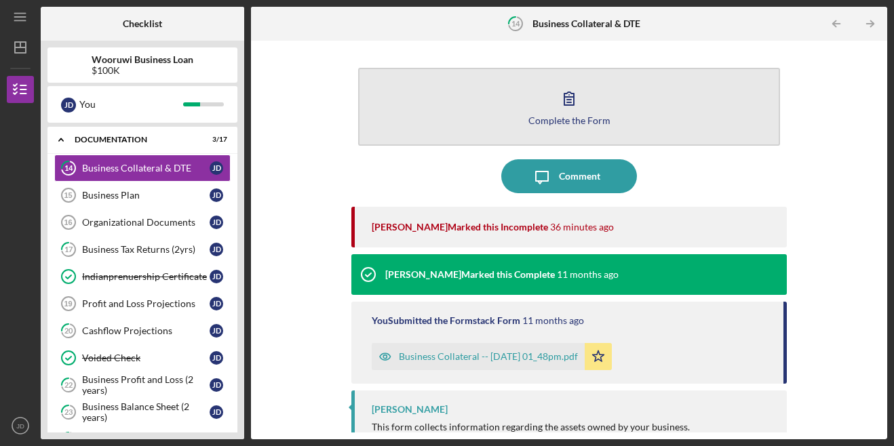
click at [547, 121] on div "Complete the Form" at bounding box center [570, 120] width 82 height 10
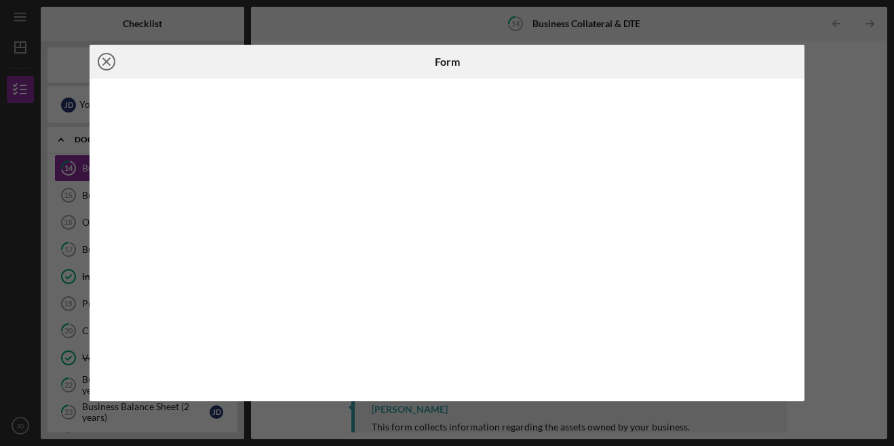
click at [107, 66] on icon "Icon/Close" at bounding box center [107, 62] width 34 height 34
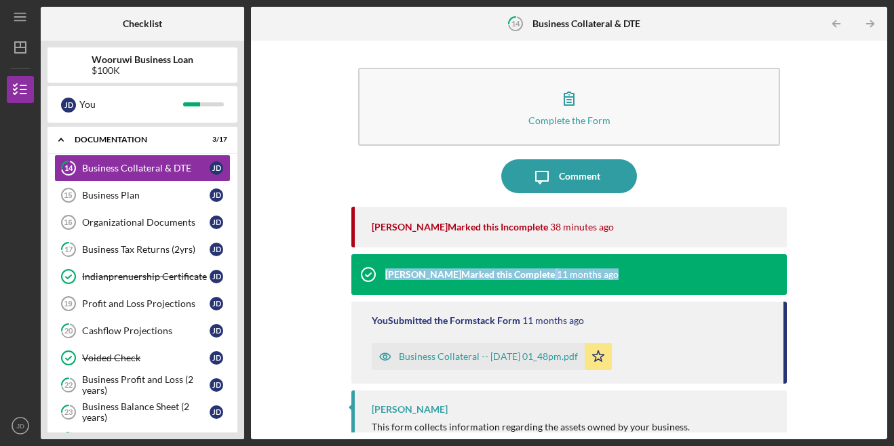
drag, startPoint x: 881, startPoint y: 244, endPoint x: 848, endPoint y: 275, distance: 44.6
click at [848, 275] on div "Complete the Form Form Icon/Message Comment [PERSON_NAME] Marked this Incomplet…" at bounding box center [569, 240] width 636 height 399
click at [848, 275] on div "Complete the Form Form Icon/Message Comment [PERSON_NAME] Marked this Incomplet…" at bounding box center [569, 239] width 623 height 385
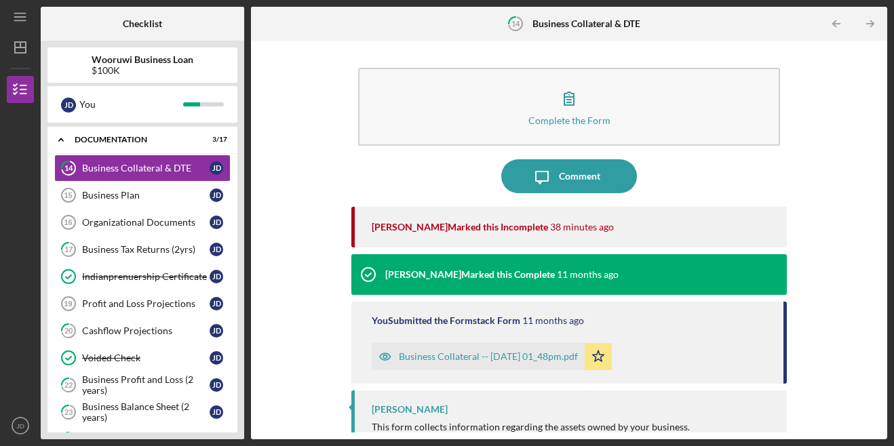
drag, startPoint x: 875, startPoint y: 269, endPoint x: 886, endPoint y: 361, distance: 93.0
click at [886, 361] on div "Complete the Form Form Icon/Message Comment [PERSON_NAME] Marked this Incomplet…" at bounding box center [569, 240] width 636 height 399
drag, startPoint x: 886, startPoint y: 361, endPoint x: 848, endPoint y: 273, distance: 96.0
click at [848, 273] on div "Complete the Form Form Icon/Message Comment [PERSON_NAME] Marked this Incomplet…" at bounding box center [569, 239] width 623 height 385
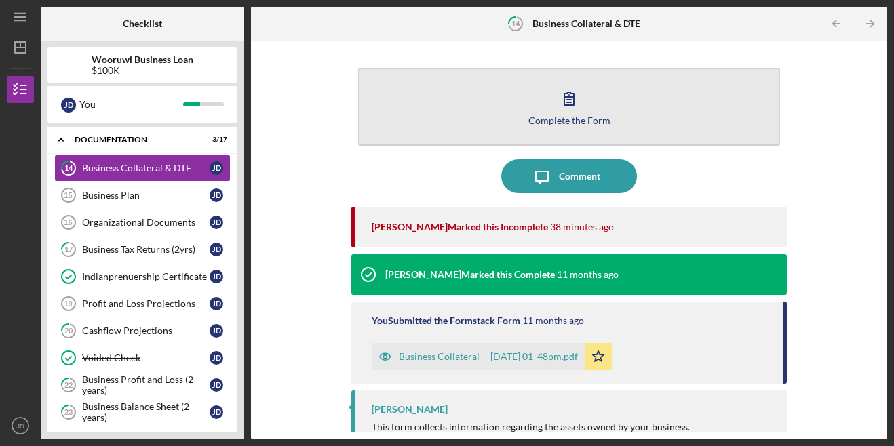
click at [642, 83] on button "Complete the Form Form" at bounding box center [569, 107] width 423 height 78
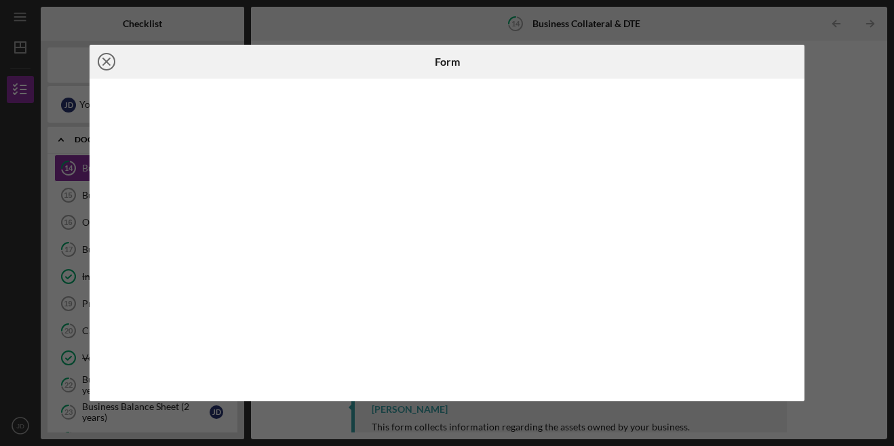
click at [105, 66] on icon "Icon/Close" at bounding box center [107, 62] width 34 height 34
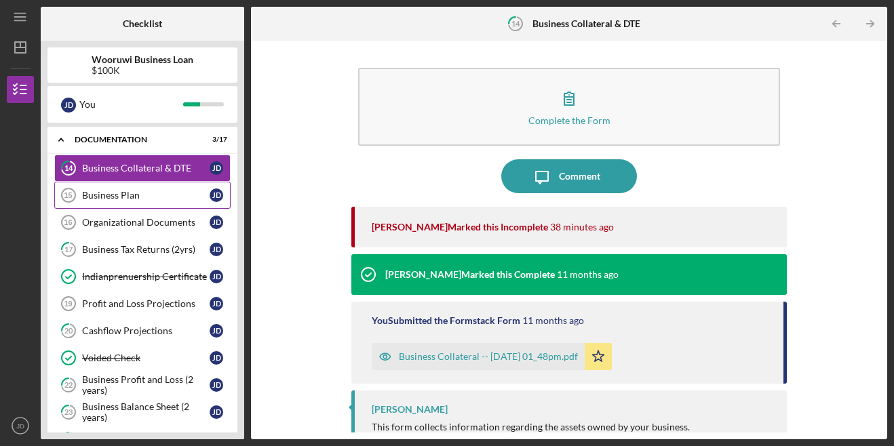
click at [135, 195] on div "Business Plan" at bounding box center [146, 195] width 128 height 11
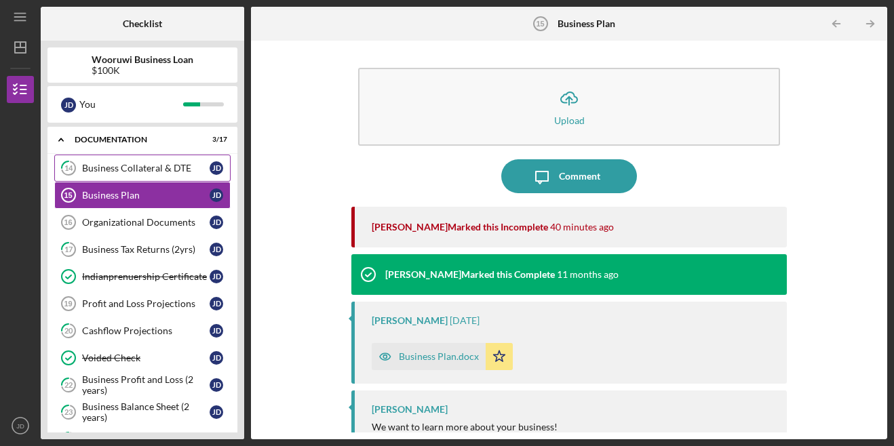
click at [145, 176] on link "14 Business Collateral & DTE [PERSON_NAME]" at bounding box center [142, 168] width 176 height 27
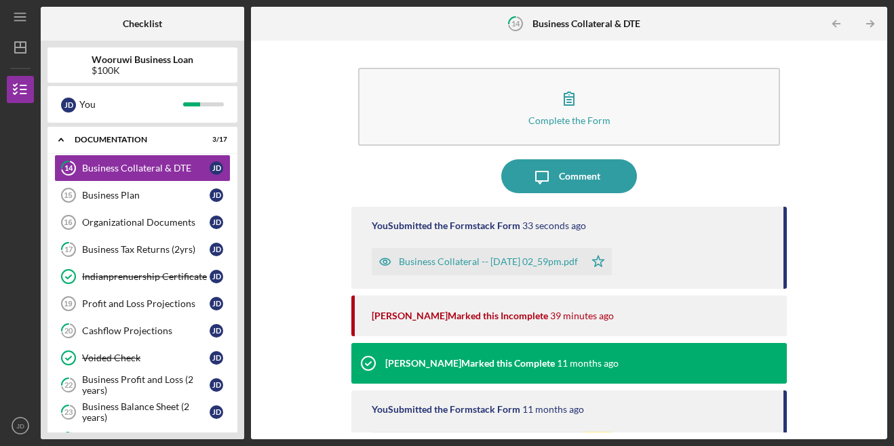
click at [481, 260] on div "Business Collateral -- [DATE] 02_59pm.pdf" at bounding box center [488, 261] width 179 height 11
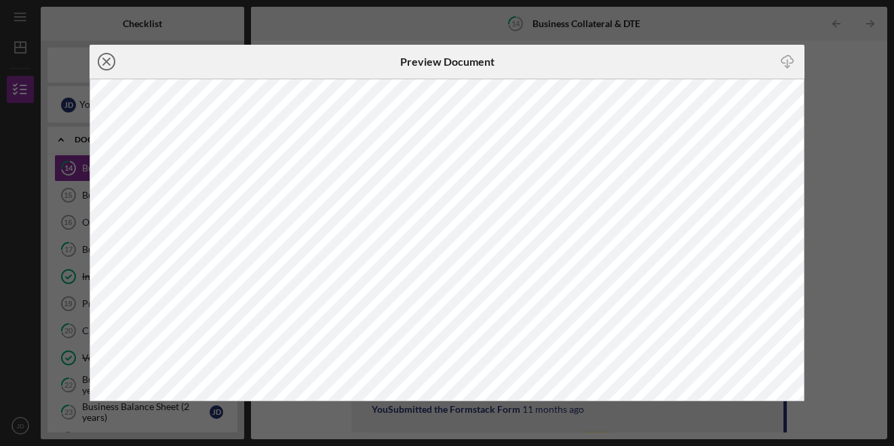
click at [109, 63] on line at bounding box center [106, 61] width 7 height 7
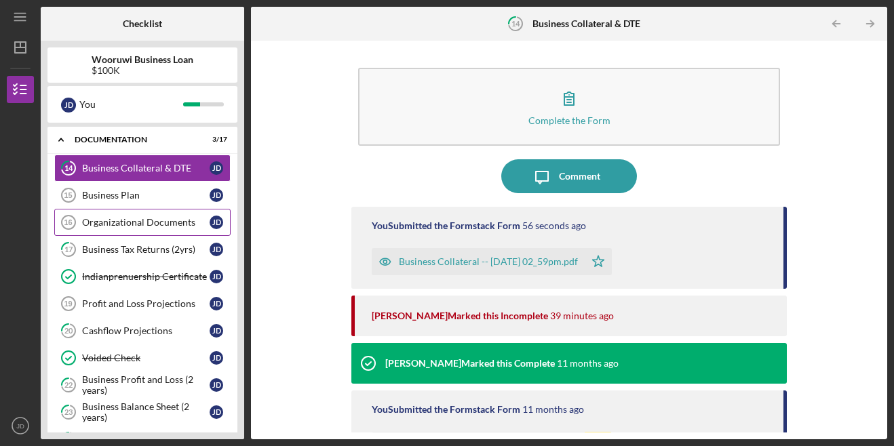
click at [153, 229] on link "Organizational Documents 16 Organizational Documents [PERSON_NAME]" at bounding box center [142, 222] width 176 height 27
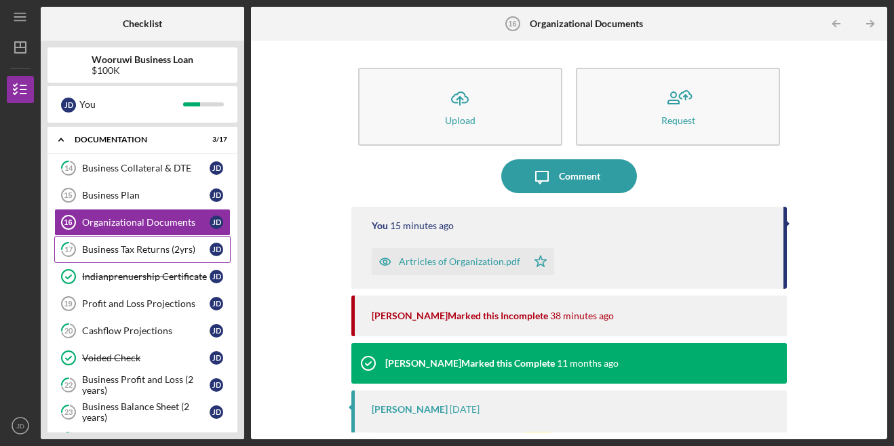
click at [161, 250] on div "Business Tax Returns (2yrs)" at bounding box center [146, 249] width 128 height 11
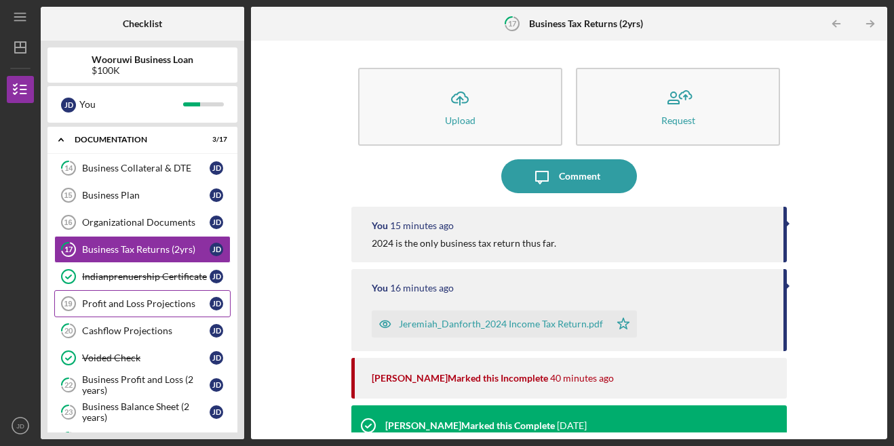
click at [161, 299] on div "Profit and Loss Projections" at bounding box center [146, 304] width 128 height 11
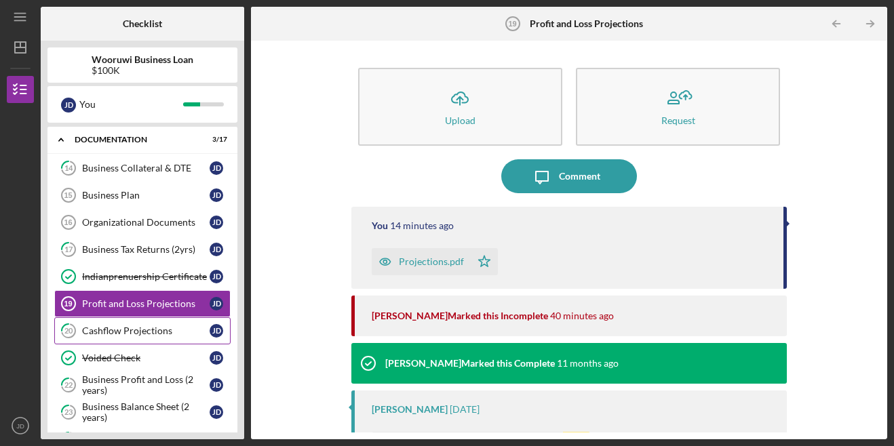
click at [163, 325] on link "20 Cashflow Projections [PERSON_NAME]" at bounding box center [142, 331] width 176 height 27
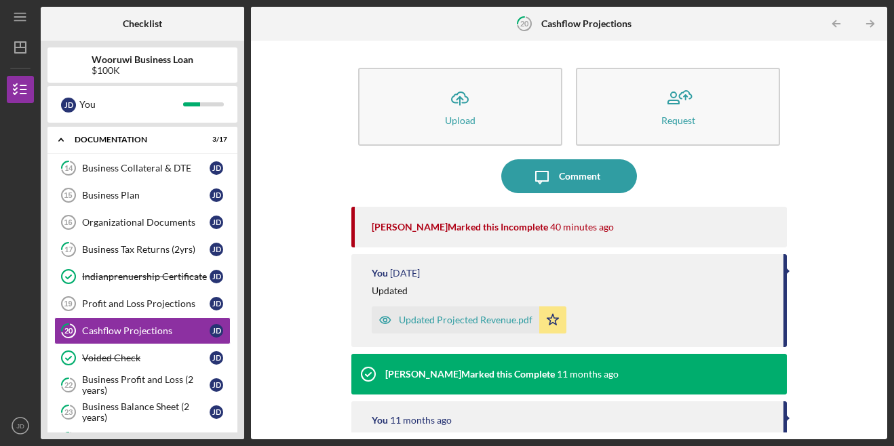
click at [409, 318] on div "Updated Projected Revenue.pdf" at bounding box center [466, 320] width 134 height 11
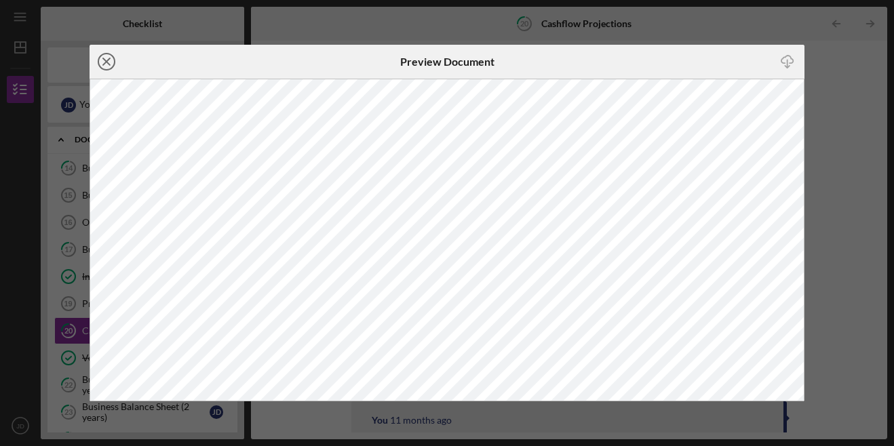
click at [114, 60] on circle at bounding box center [106, 62] width 16 height 16
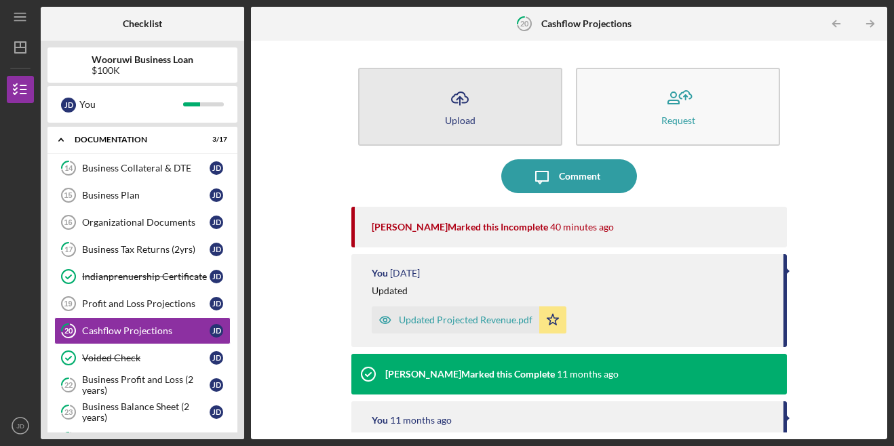
click at [466, 109] on icon "Icon/Upload" at bounding box center [460, 98] width 34 height 34
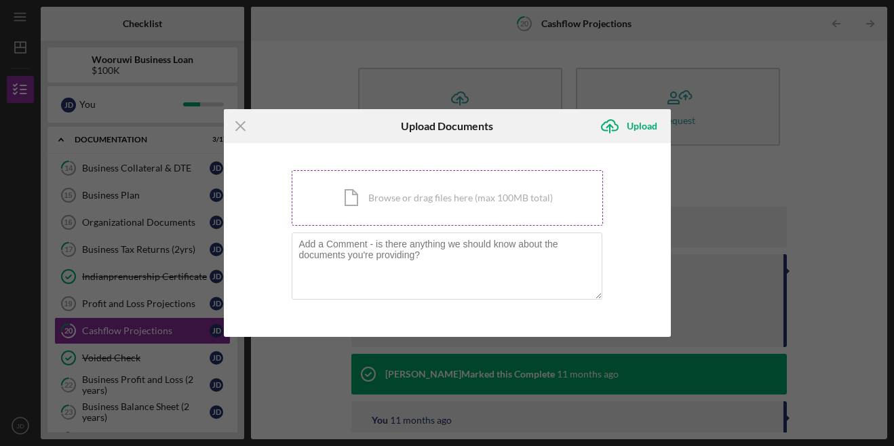
click at [409, 196] on div "Icon/Document Browse or drag files here (max 100MB total) Tap to choose files o…" at bounding box center [447, 198] width 311 height 56
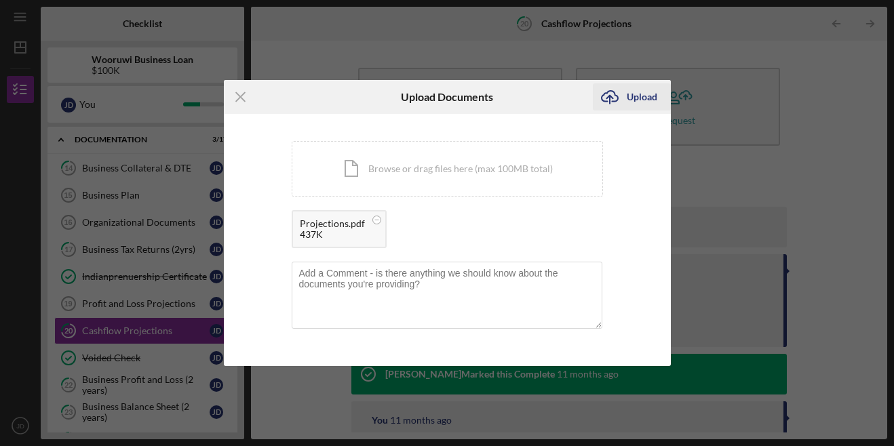
click at [639, 94] on div "Upload" at bounding box center [642, 96] width 31 height 27
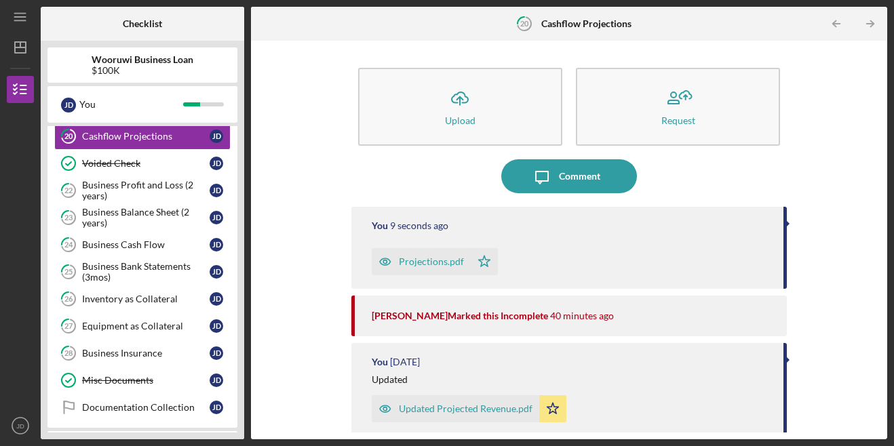
scroll to position [611, 0]
click at [114, 190] on div "Business Profit and Loss (2 years)" at bounding box center [146, 191] width 128 height 22
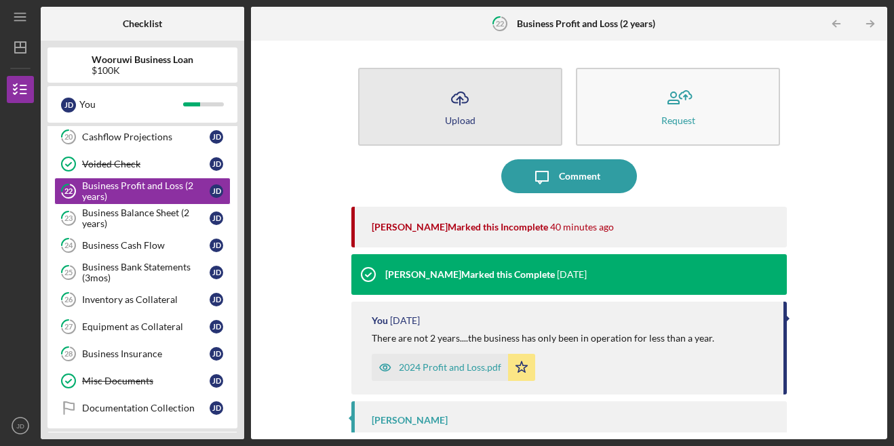
click at [460, 115] on div "Upload" at bounding box center [460, 120] width 31 height 10
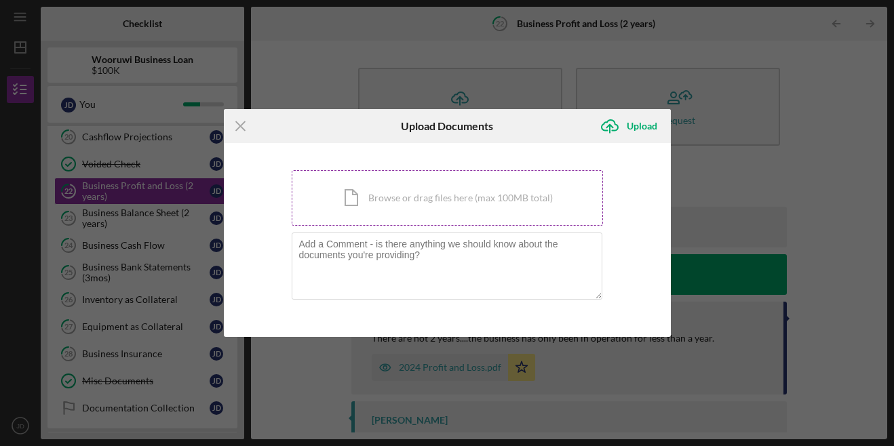
click at [421, 191] on div "Icon/Document Browse or drag files here (max 100MB total) Tap to choose files o…" at bounding box center [447, 198] width 311 height 56
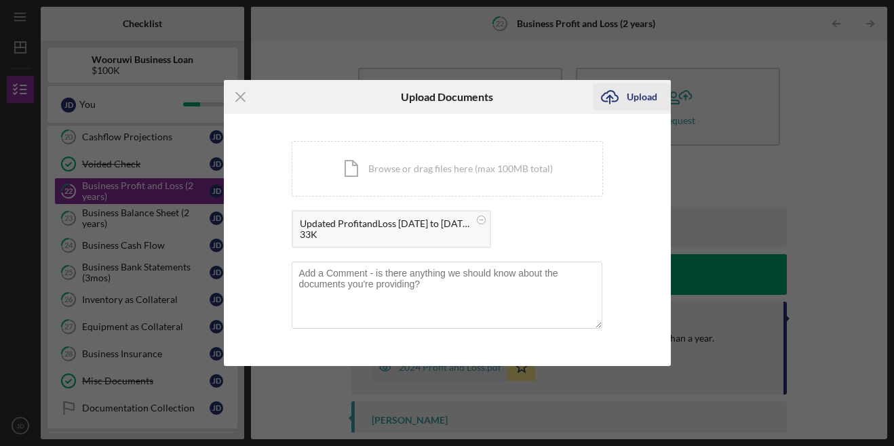
click at [635, 92] on div "Upload" at bounding box center [642, 96] width 31 height 27
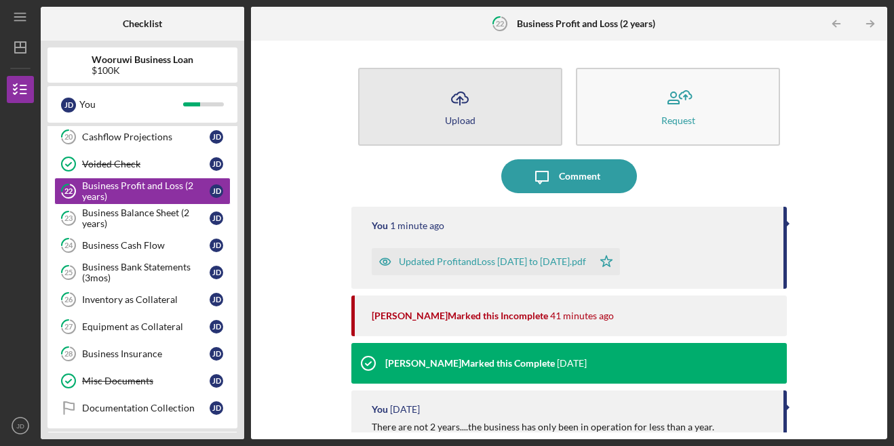
click at [394, 119] on button "Icon/Upload Upload" at bounding box center [460, 107] width 204 height 78
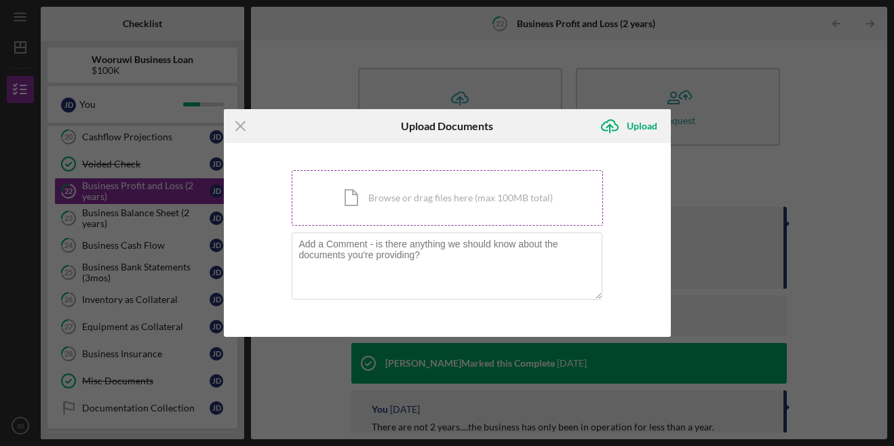
click at [356, 185] on div "Icon/Document Browse or drag files here (max 100MB total) Tap to choose files o…" at bounding box center [447, 198] width 311 height 56
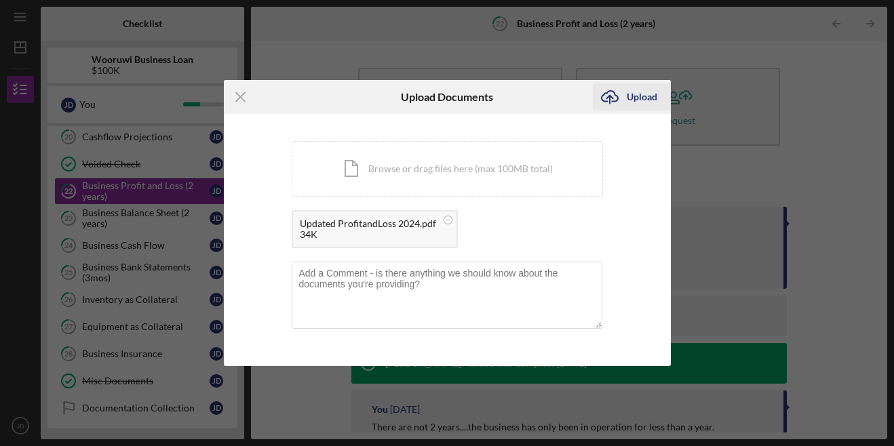
click at [663, 93] on button "Icon/Upload Upload" at bounding box center [632, 96] width 78 height 27
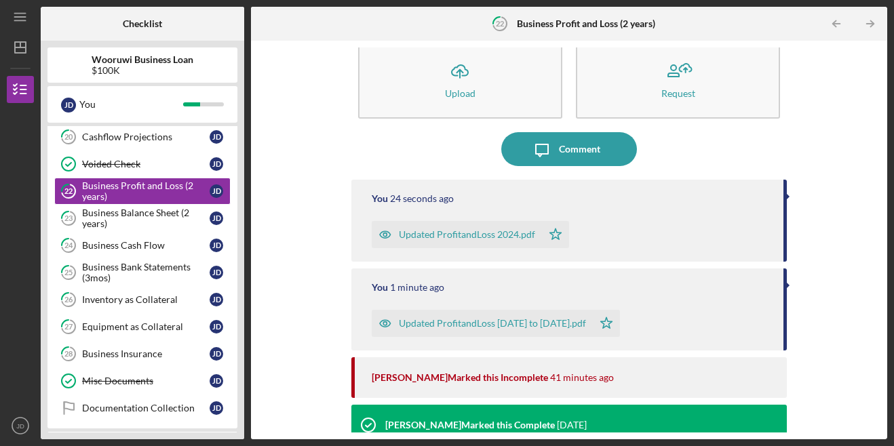
scroll to position [21, 0]
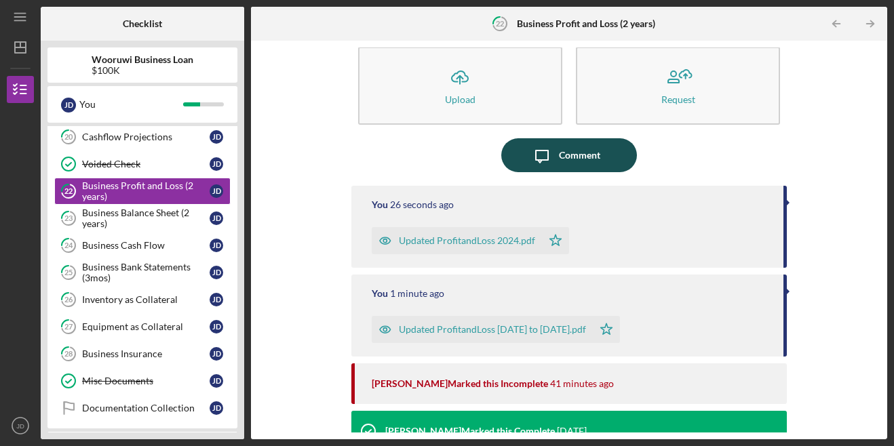
click at [597, 155] on button "Icon/Message Comment" at bounding box center [569, 155] width 136 height 34
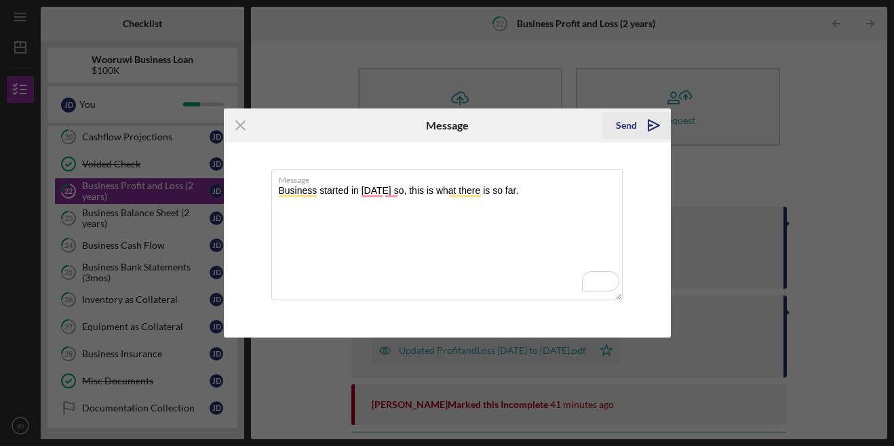
type textarea "Business started in [DATE] so, this is what there is so far."
click at [630, 130] on div "Send" at bounding box center [626, 125] width 21 height 27
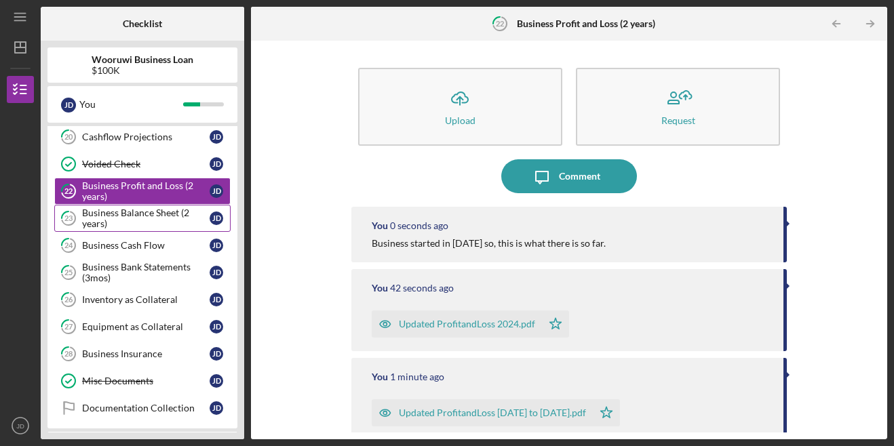
click at [151, 214] on div "Business Balance Sheet (2 years)" at bounding box center [146, 219] width 128 height 22
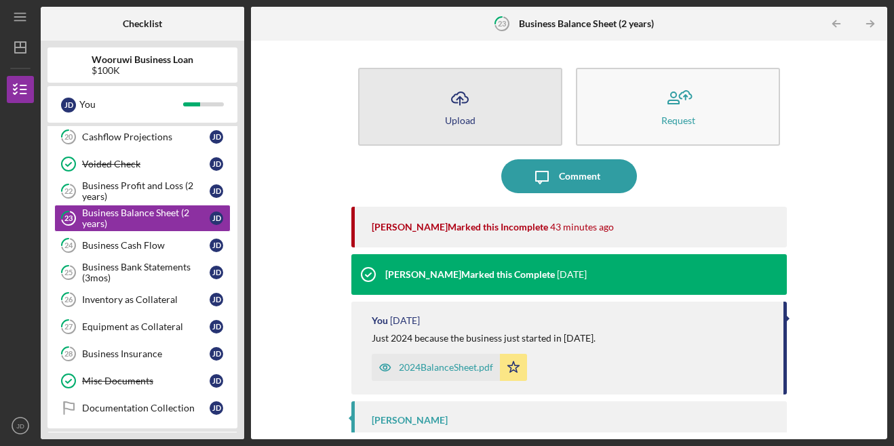
click at [446, 121] on div "Upload" at bounding box center [460, 120] width 31 height 10
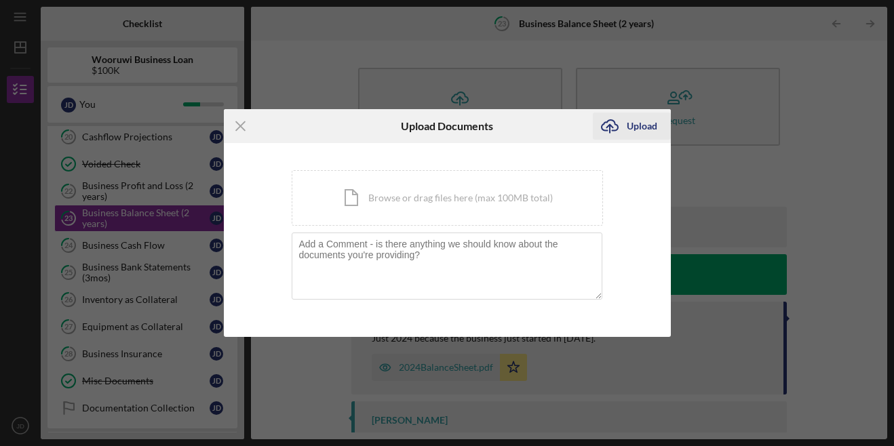
click at [634, 130] on div "Upload" at bounding box center [642, 126] width 31 height 27
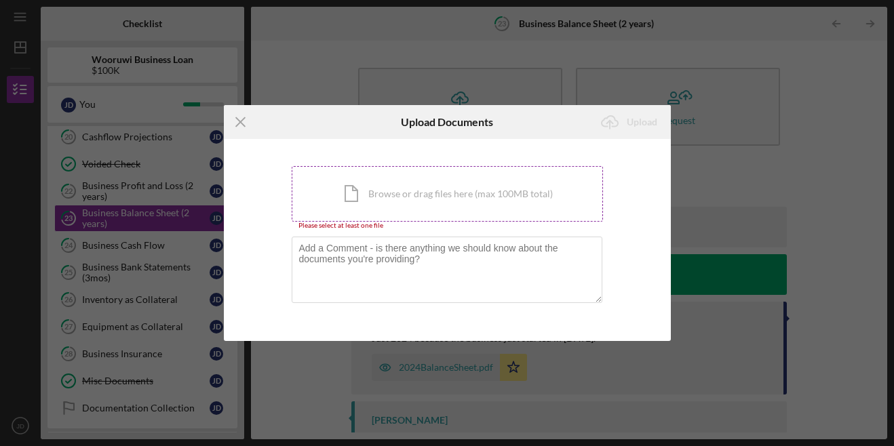
click at [478, 205] on div "Icon/Document Browse or drag files here (max 100MB total) Tap to choose files o…" at bounding box center [447, 194] width 311 height 56
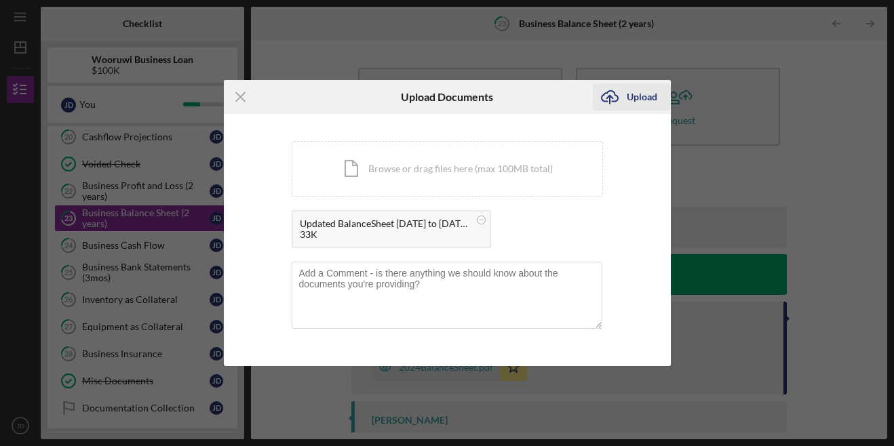
click at [639, 94] on div "Upload" at bounding box center [642, 96] width 31 height 27
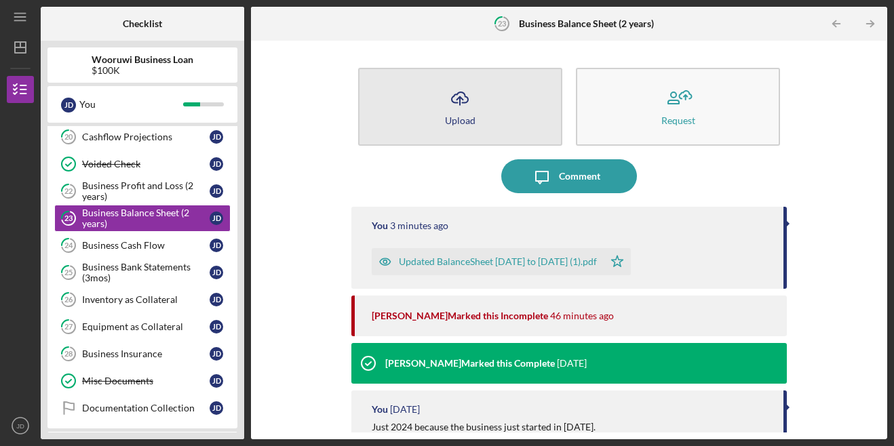
click at [436, 102] on button "Icon/Upload Upload" at bounding box center [460, 107] width 204 height 78
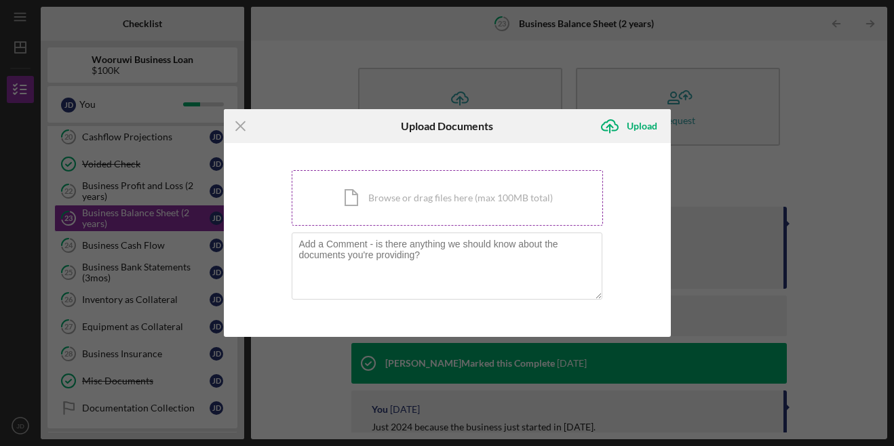
click at [399, 189] on div "Icon/Document Browse or drag files here (max 100MB total) Tap to choose files o…" at bounding box center [447, 198] width 311 height 56
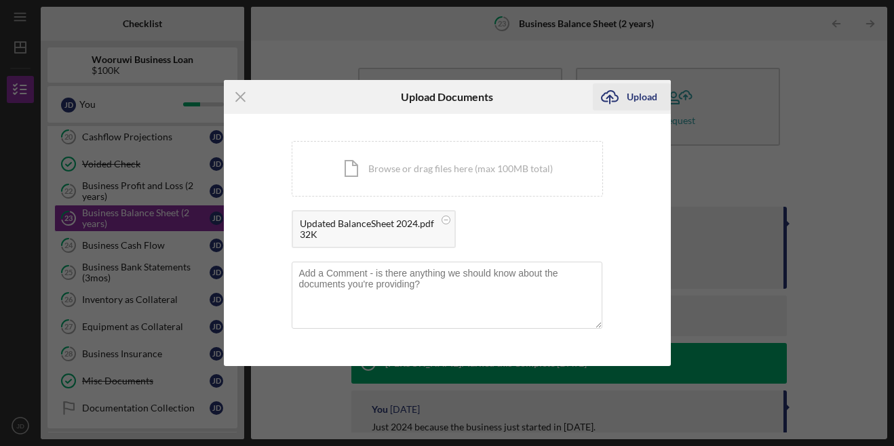
click at [645, 102] on div "Upload" at bounding box center [642, 96] width 31 height 27
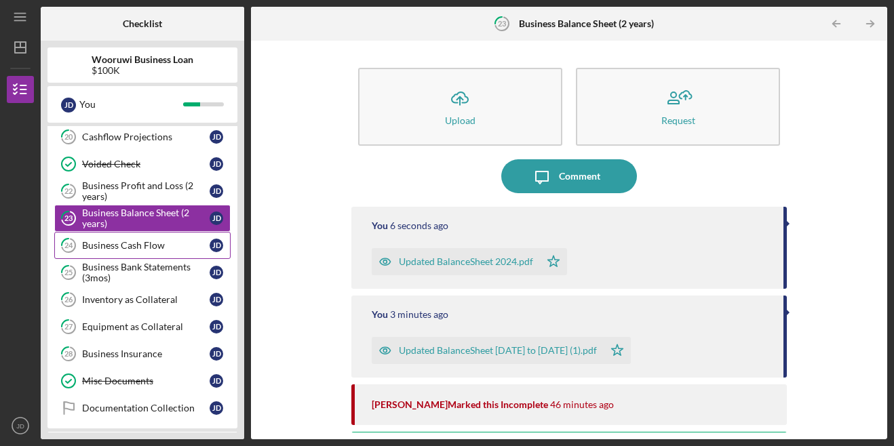
click at [143, 247] on div "Business Cash Flow" at bounding box center [146, 245] width 128 height 11
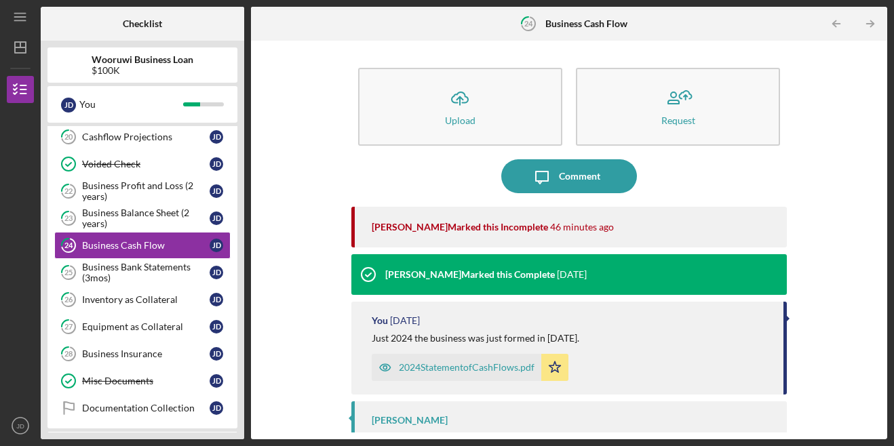
click at [477, 366] on div "2024StatementofCashFlows.pdf" at bounding box center [467, 367] width 136 height 11
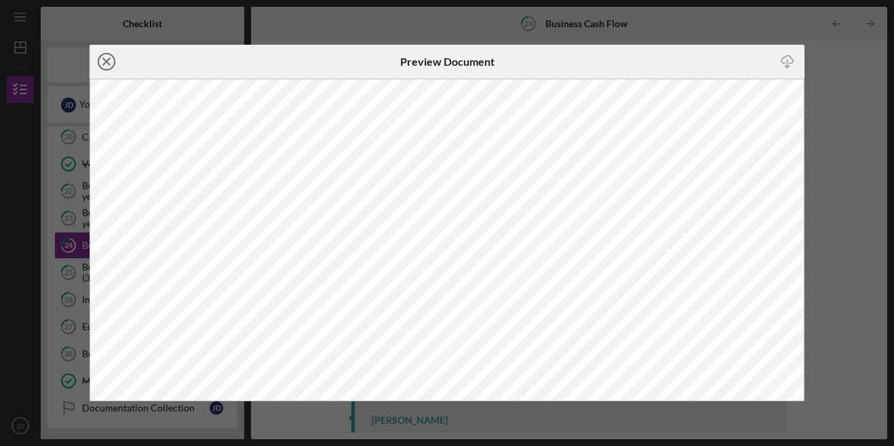
click at [107, 61] on line at bounding box center [106, 61] width 7 height 7
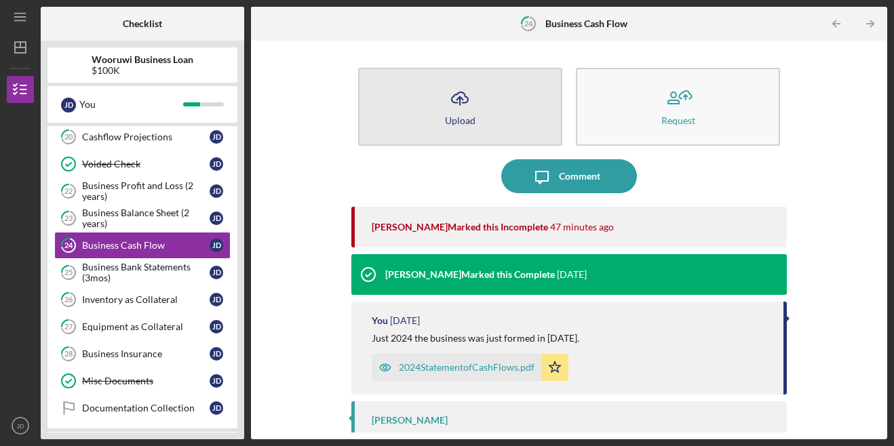
click at [448, 97] on icon "Icon/Upload" at bounding box center [460, 98] width 34 height 34
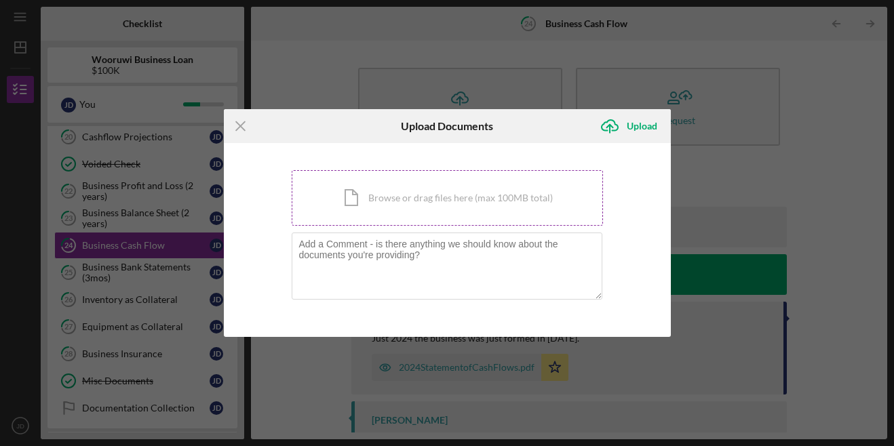
click at [375, 201] on div "Icon/Document Browse or drag files here (max 100MB total) Tap to choose files o…" at bounding box center [447, 198] width 311 height 56
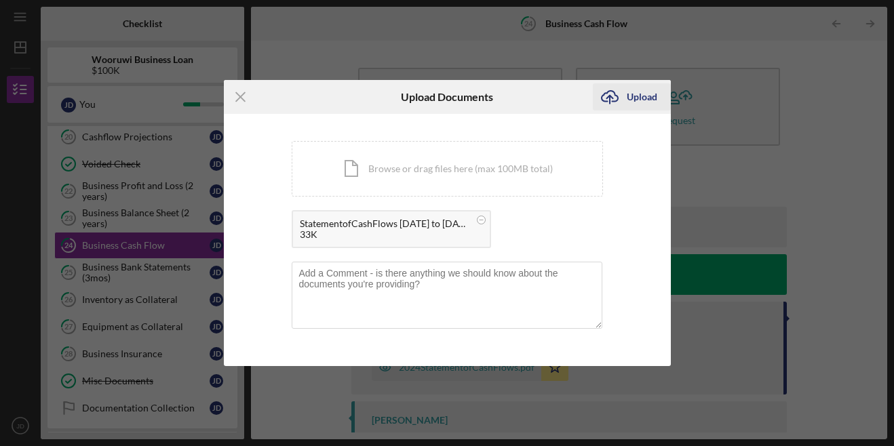
click at [629, 100] on div "Upload" at bounding box center [642, 96] width 31 height 27
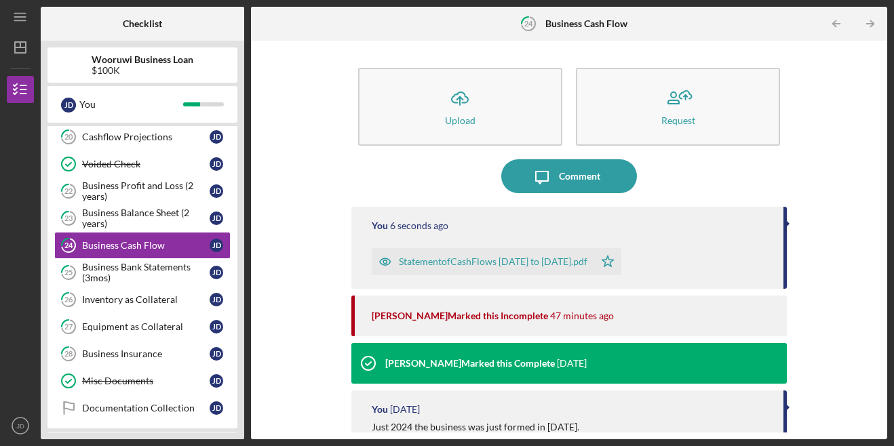
click at [879, 145] on div "Icon/Upload Upload Request Icon/Message Comment You 6 seconds ago StatementofCa…" at bounding box center [569, 240] width 636 height 399
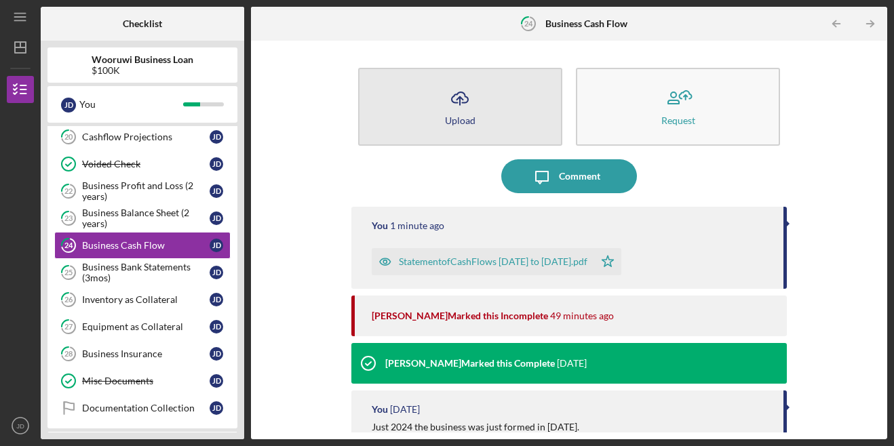
click at [463, 123] on div "Upload" at bounding box center [460, 120] width 31 height 10
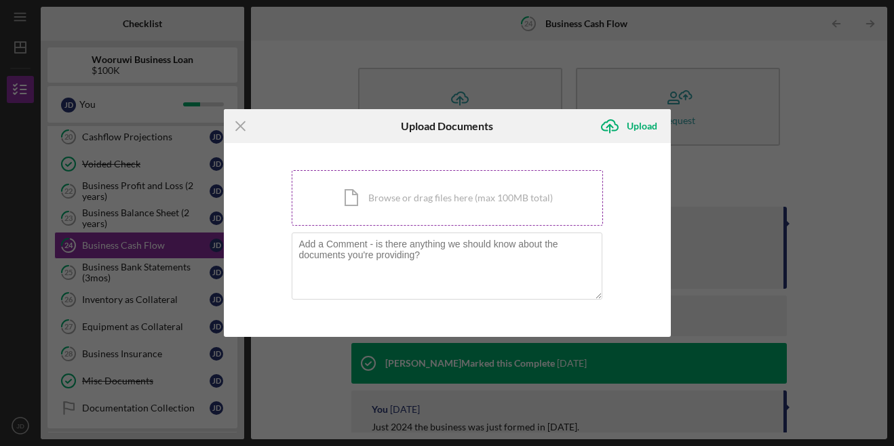
click at [400, 186] on div "Icon/Document Browse or drag files here (max 100MB total) Tap to choose files o…" at bounding box center [447, 198] width 311 height 56
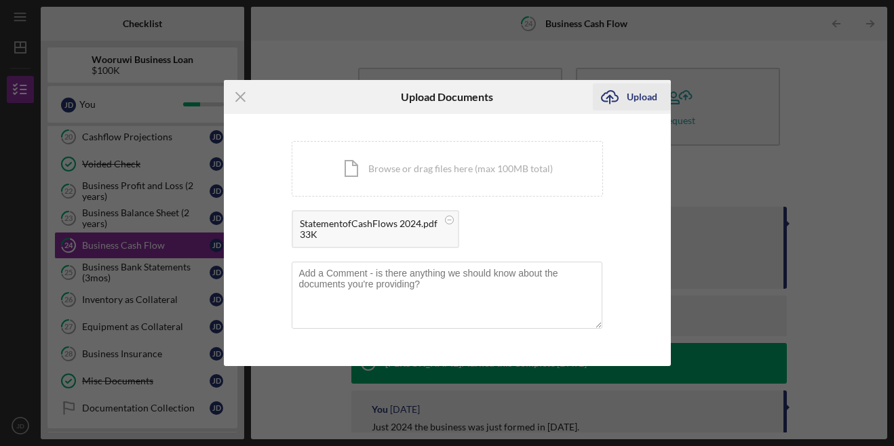
click at [636, 94] on div "Upload" at bounding box center [642, 96] width 31 height 27
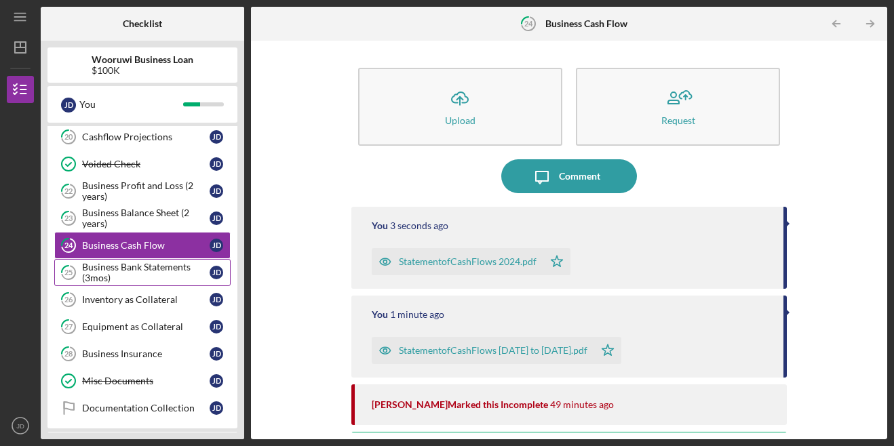
click at [159, 271] on div "Business Bank Statements (3mos)" at bounding box center [146, 273] width 128 height 22
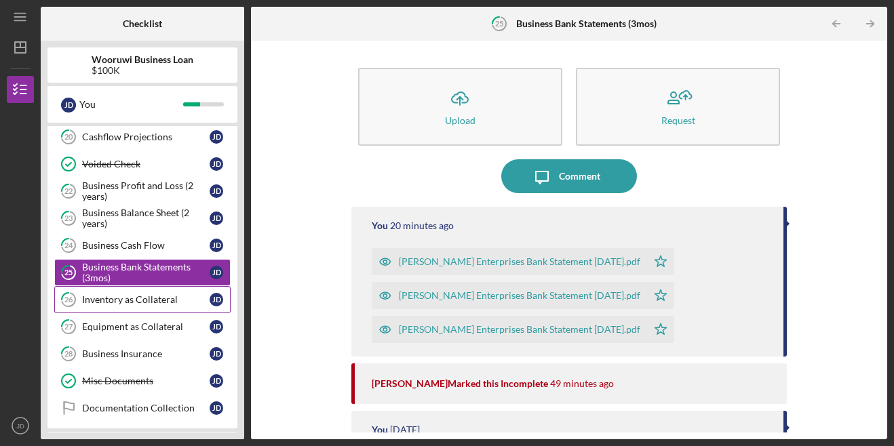
click at [151, 303] on div "Inventory as Collateral" at bounding box center [146, 299] width 128 height 11
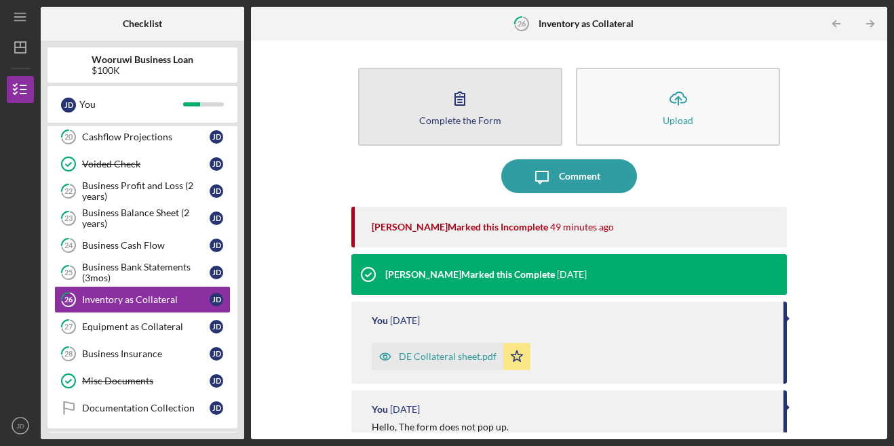
click at [466, 113] on icon "button" at bounding box center [460, 98] width 34 height 34
click at [463, 94] on icon "button" at bounding box center [459, 98] width 9 height 13
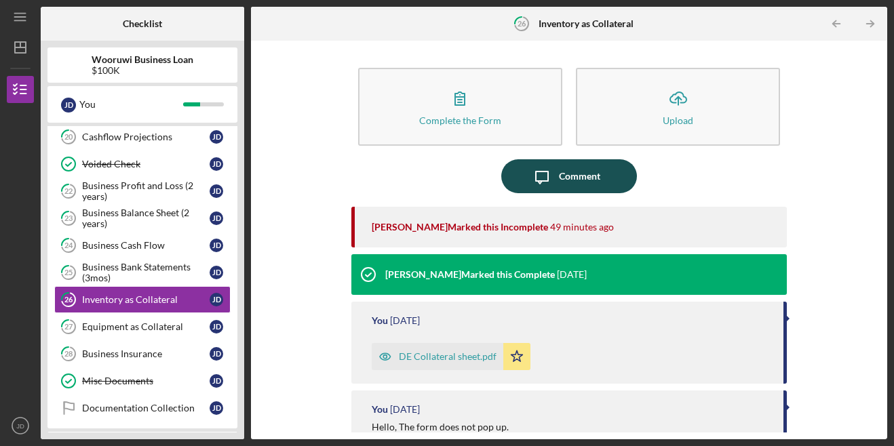
click at [591, 180] on div "Comment" at bounding box center [579, 176] width 41 height 34
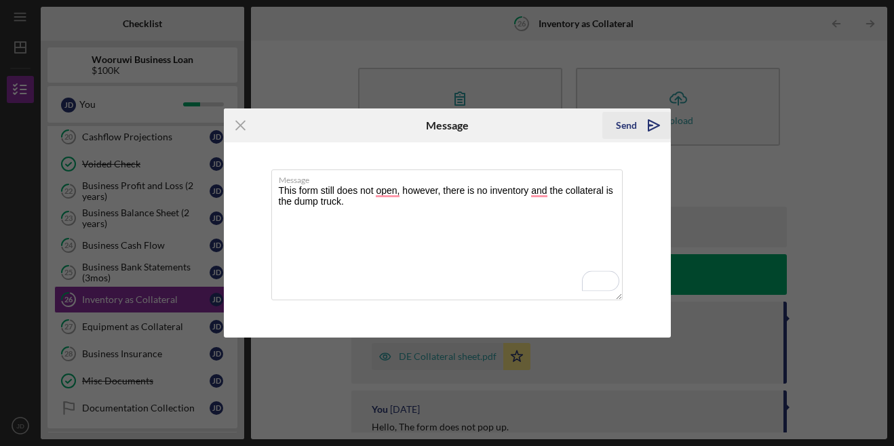
type textarea "This form still does not open, however, there is no inventory and the collatera…"
click at [634, 121] on div "Send" at bounding box center [626, 125] width 21 height 27
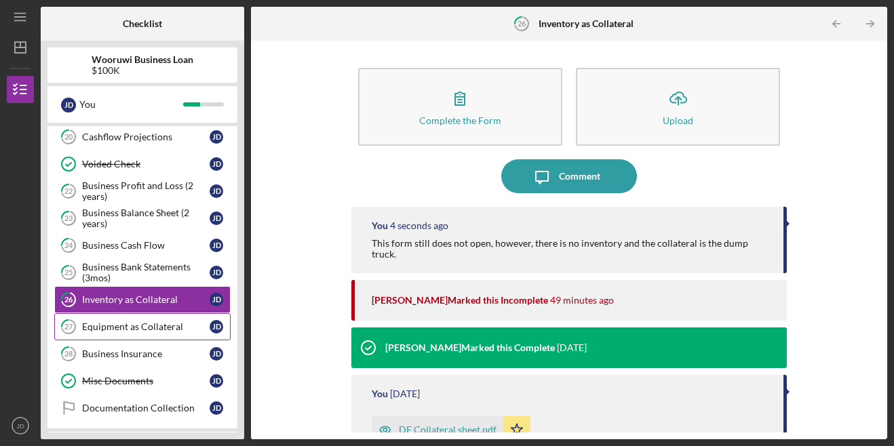
click at [123, 324] on div "Equipment as Collateral" at bounding box center [146, 327] width 128 height 11
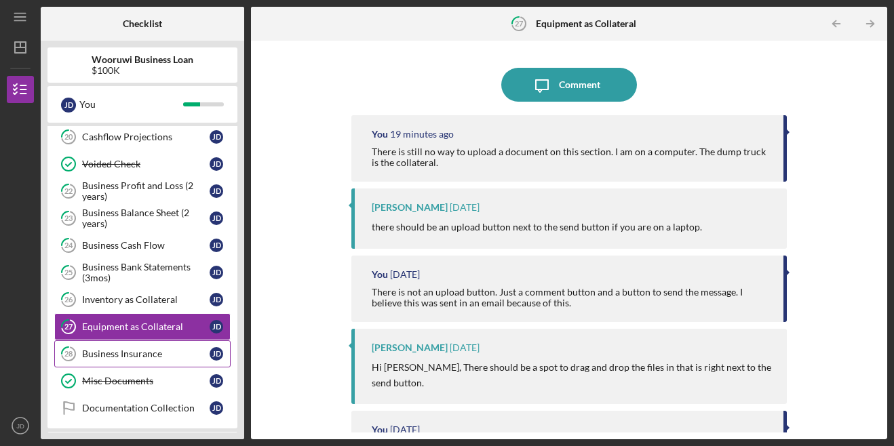
click at [140, 355] on div "Business Insurance" at bounding box center [146, 354] width 128 height 11
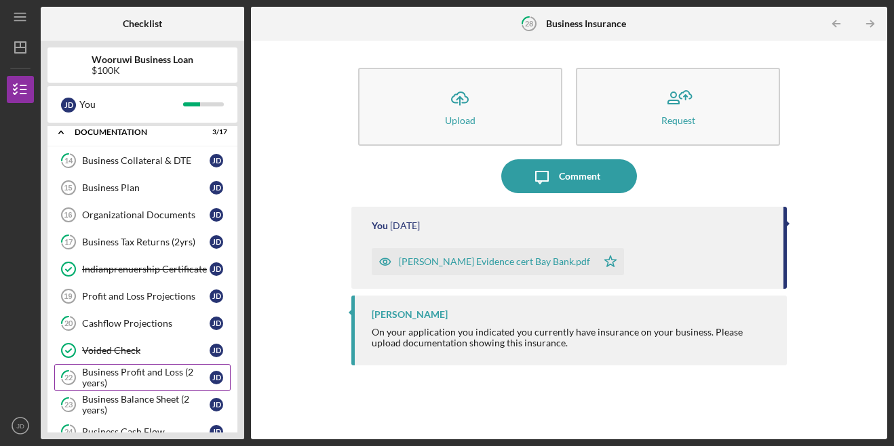
scroll to position [413, 0]
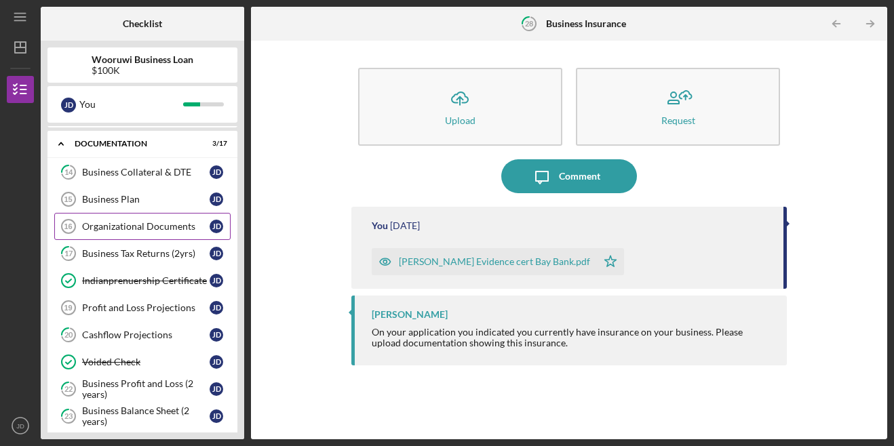
click at [145, 225] on div "Organizational Documents" at bounding box center [146, 226] width 128 height 11
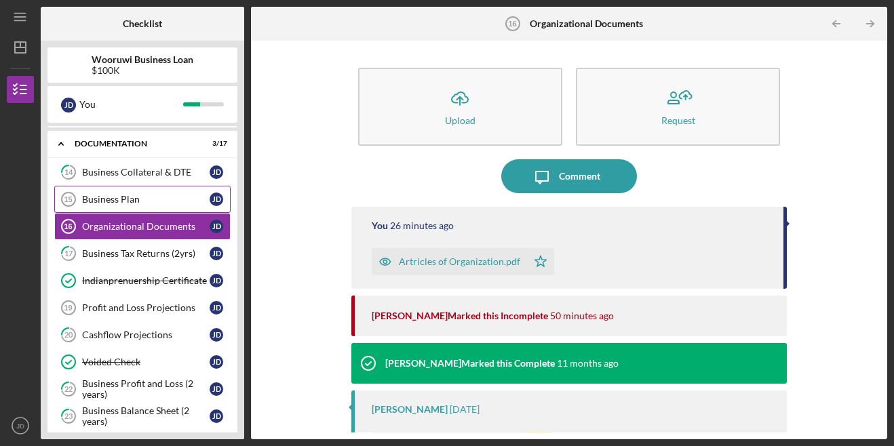
click at [145, 202] on div "Business Plan" at bounding box center [146, 199] width 128 height 11
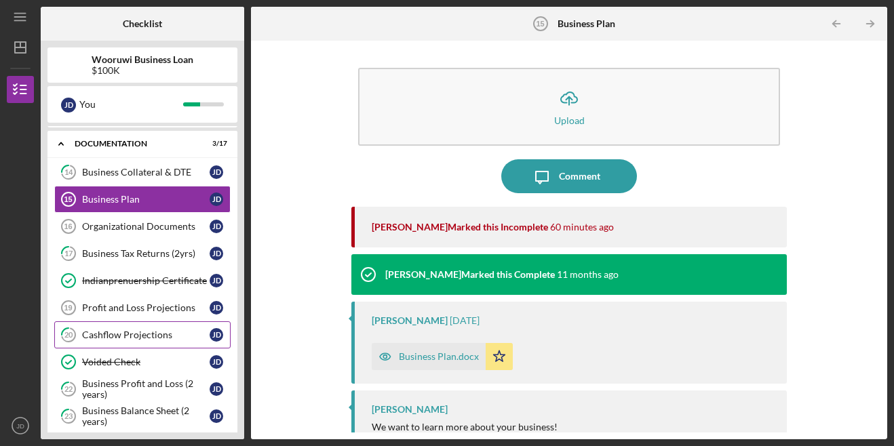
click at [146, 333] on div "Cashflow Projections" at bounding box center [146, 335] width 128 height 11
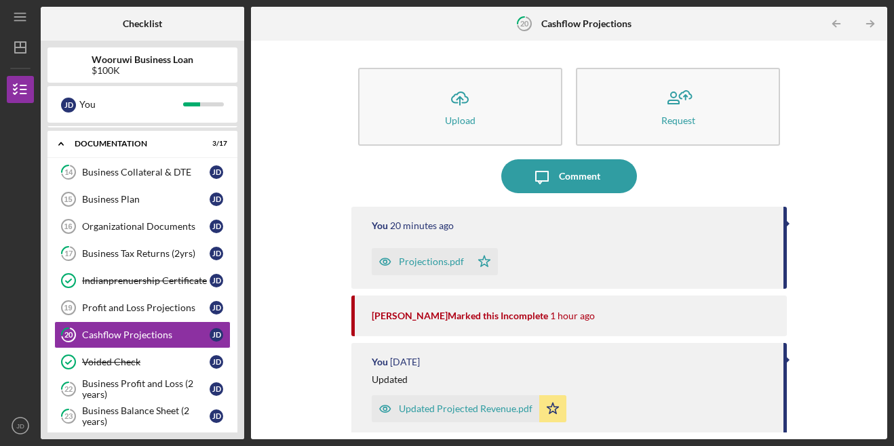
click at [442, 250] on div "Projections.pdf" at bounding box center [421, 261] width 99 height 27
